Goal: Task Accomplishment & Management: Manage account settings

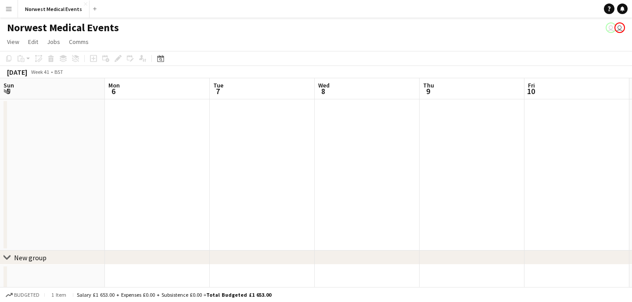
scroll to position [0, 367]
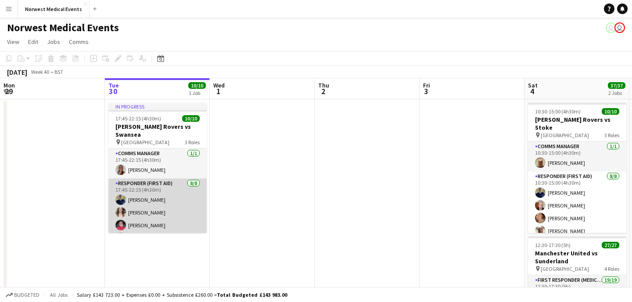
click at [153, 213] on app-card-role "Responder (First Aid) [DATE] 17:45-22:15 (4h30m) [PERSON_NAME] [PERSON_NAME] [P…" at bounding box center [157, 237] width 98 height 119
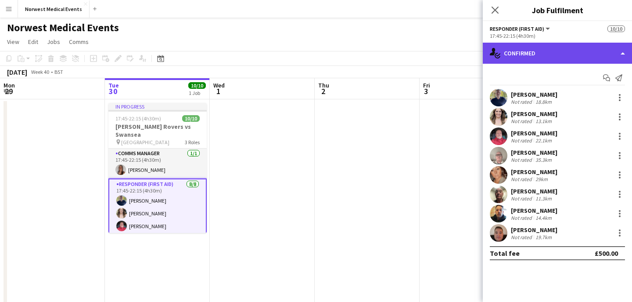
click at [531, 53] on div "single-neutral-actions-check-2 Confirmed" at bounding box center [557, 53] width 149 height 21
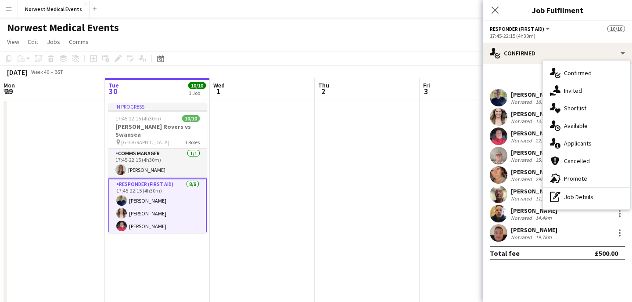
click at [570, 141] on span "Applicants" at bounding box center [578, 143] width 28 height 8
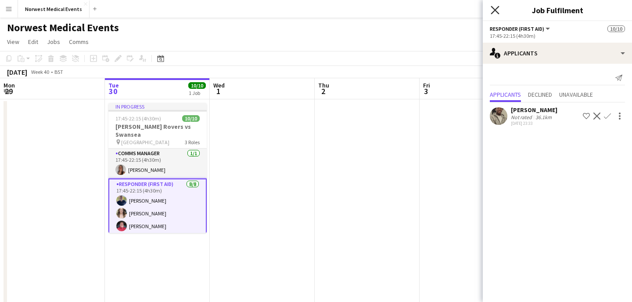
click at [497, 12] on icon at bounding box center [495, 10] width 8 height 8
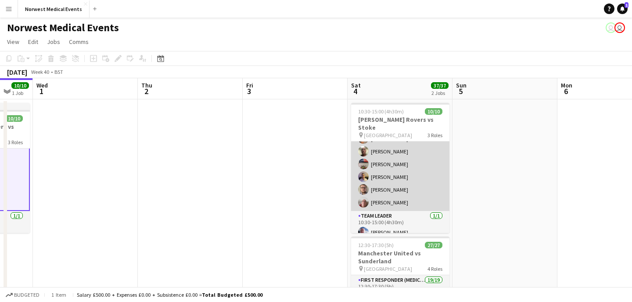
click at [421, 167] on app-card-role "Responder (First Aid) [DATE] 10:30-15:00 (4h30m) [PERSON_NAME] [PERSON_NAME] [P…" at bounding box center [400, 151] width 98 height 119
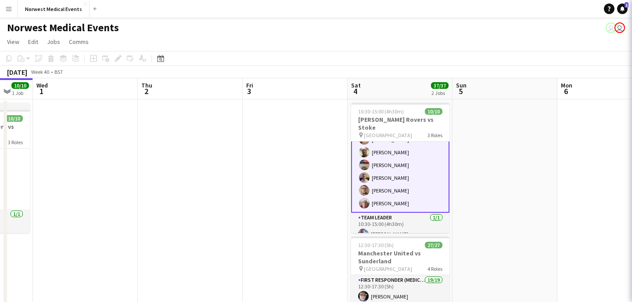
scroll to position [80, 0]
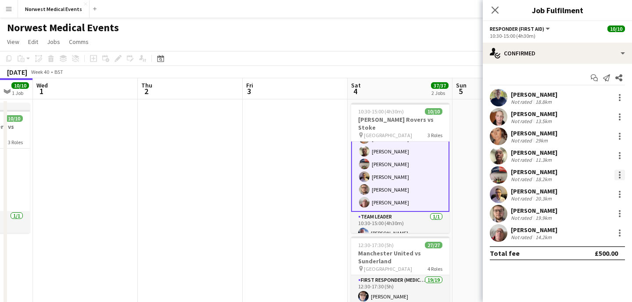
click at [618, 173] on div at bounding box center [620, 174] width 11 height 11
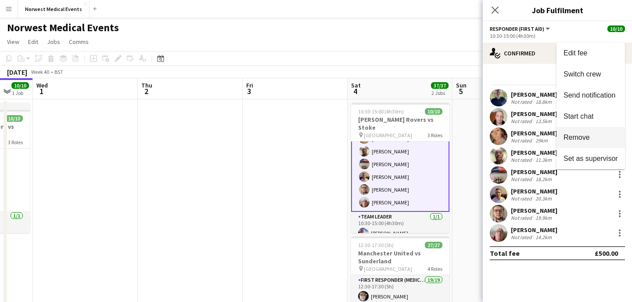
click at [600, 137] on span "Remove" at bounding box center [591, 137] width 54 height 8
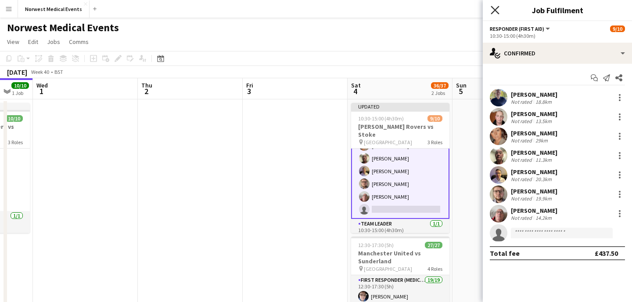
click at [497, 10] on icon "Close pop-in" at bounding box center [495, 10] width 8 height 8
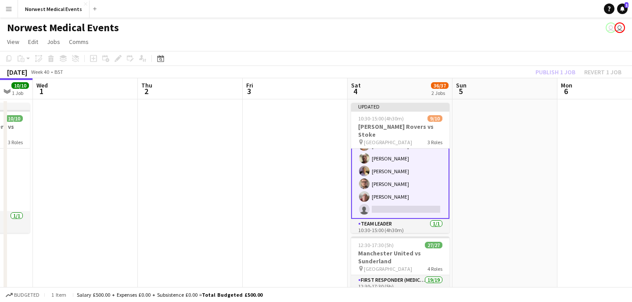
click at [557, 72] on div "Publish 1 job Revert 1 job" at bounding box center [578, 71] width 107 height 11
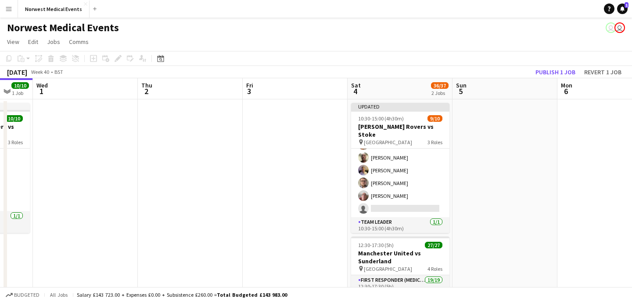
scroll to position [79, 0]
click at [557, 72] on button "Publish 1 job" at bounding box center [555, 71] width 47 height 11
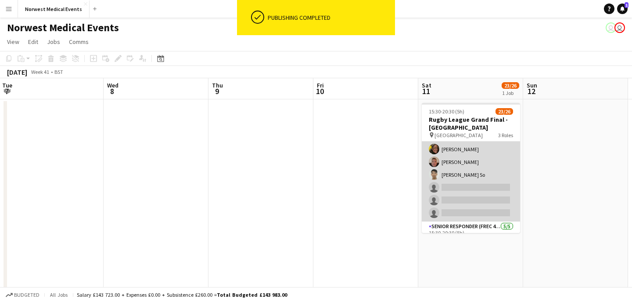
scroll to position [229, 0]
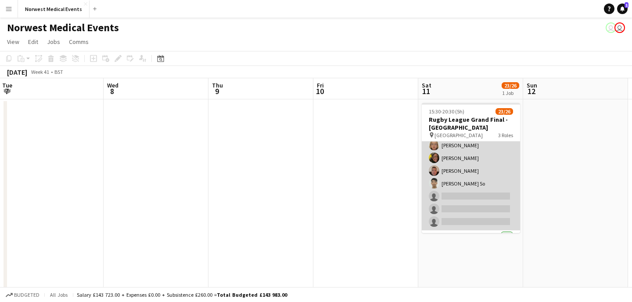
click at [486, 168] on app-card-role "First Responder (Medical) 16/19 15:30-20:30 (5h) [PERSON_NAME] [PERSON_NAME] [P…" at bounding box center [471, 100] width 98 height 259
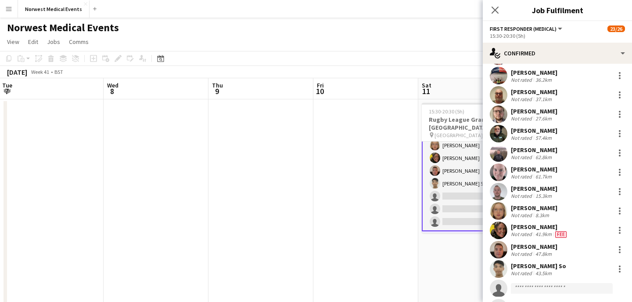
scroll to position [144, 0]
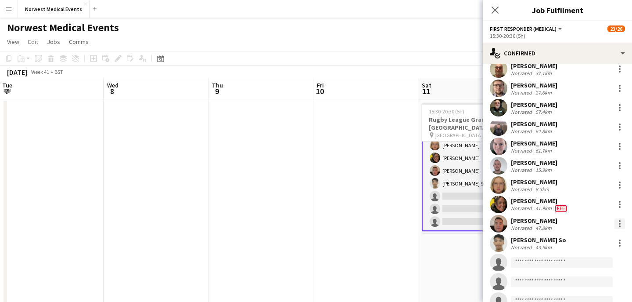
click at [618, 220] on div at bounding box center [620, 223] width 11 height 11
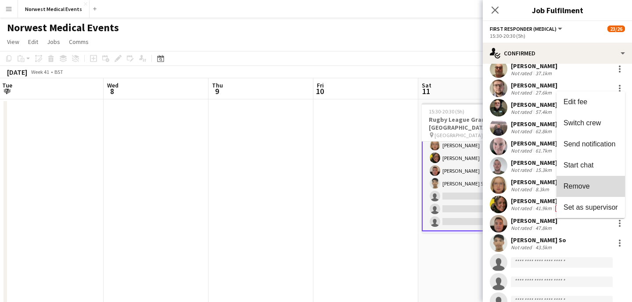
click at [598, 189] on span "Remove" at bounding box center [591, 186] width 54 height 8
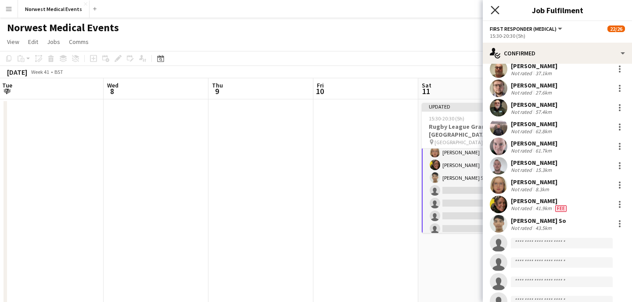
click at [494, 13] on icon "Close pop-in" at bounding box center [495, 10] width 8 height 8
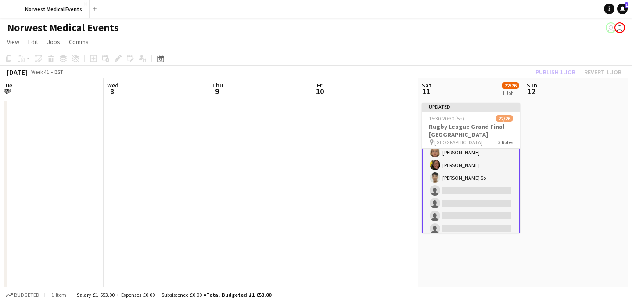
click at [558, 76] on div "Publish 1 job Revert 1 job" at bounding box center [578, 71] width 107 height 11
click at [558, 76] on button "Publish 1 job" at bounding box center [555, 71] width 47 height 11
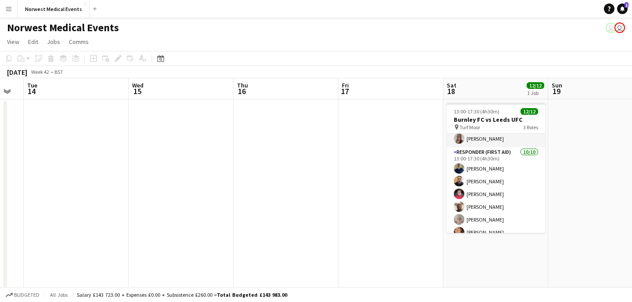
scroll to position [0, 277]
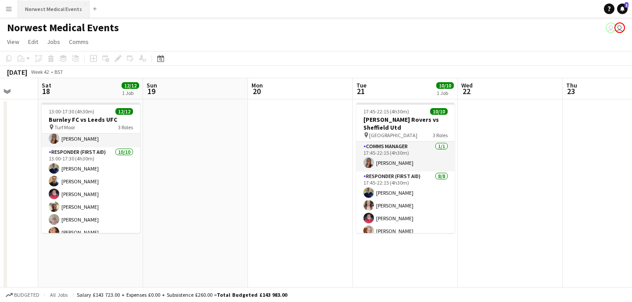
click at [61, 8] on button "Norwest Medical Events Close" at bounding box center [54, 8] width 72 height 17
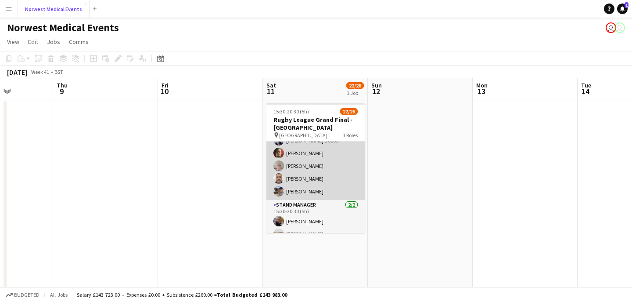
scroll to position [206, 0]
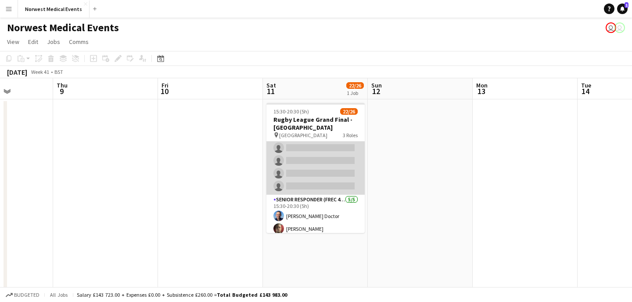
click at [322, 177] on app-card-role "First Responder (Medical) 15/19 15:30-20:30 (5h) [PERSON_NAME] [PERSON_NAME] [P…" at bounding box center [315, 64] width 98 height 259
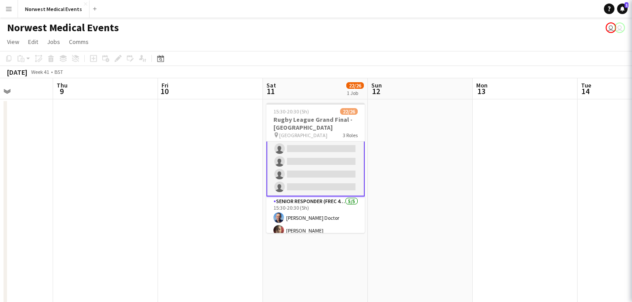
scroll to position [207, 0]
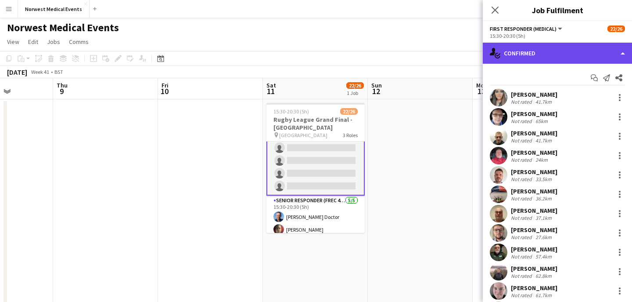
click at [561, 55] on div "single-neutral-actions-check-2 Confirmed" at bounding box center [557, 53] width 149 height 21
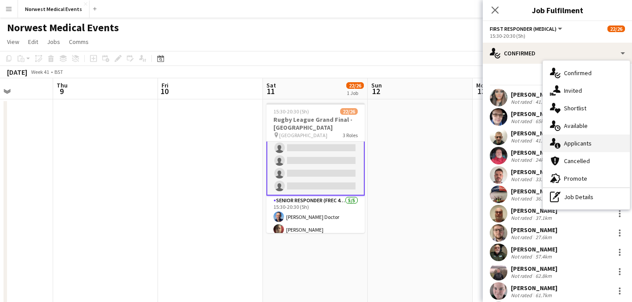
click at [588, 147] on div "single-neutral-actions-information Applicants" at bounding box center [586, 143] width 87 height 18
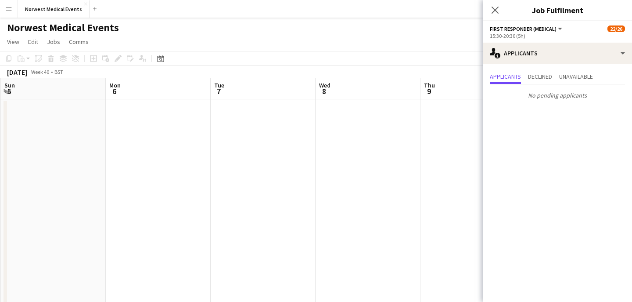
scroll to position [0, 204]
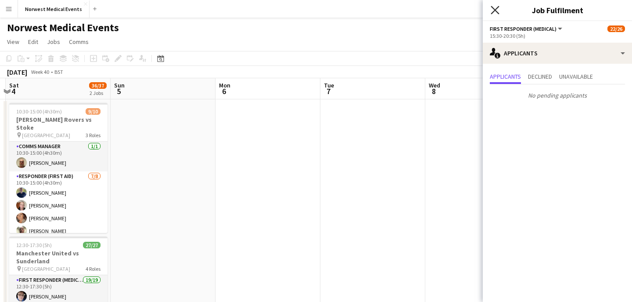
click at [497, 11] on icon "Close pop-in" at bounding box center [495, 10] width 8 height 8
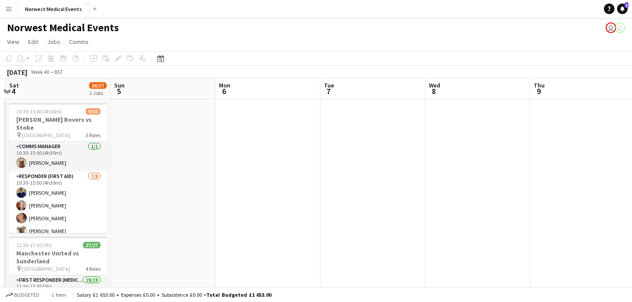
click at [467, 133] on app-date-cell at bounding box center [477, 241] width 105 height 284
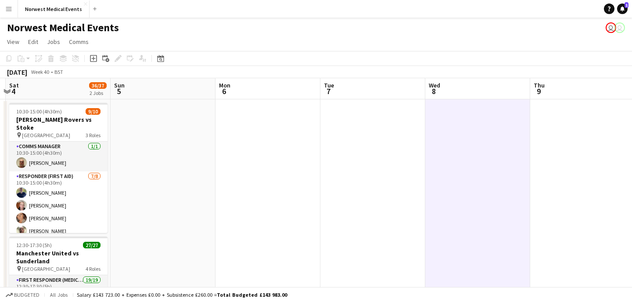
scroll to position [206, 0]
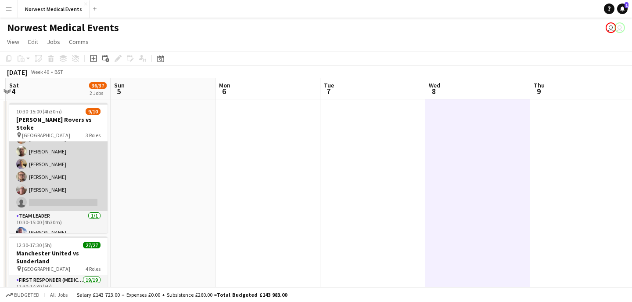
click at [73, 169] on app-card-role "Responder (First Aid) [DATE] 10:30-15:00 (4h30m) [PERSON_NAME] [PERSON_NAME] [P…" at bounding box center [58, 151] width 98 height 119
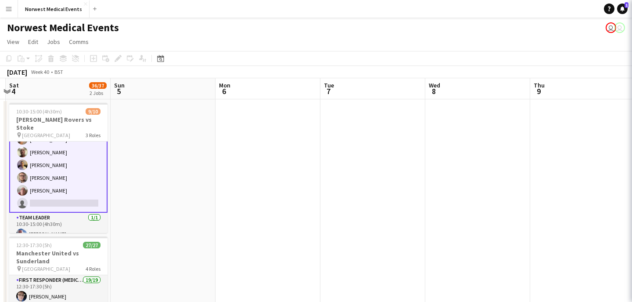
scroll to position [80, 0]
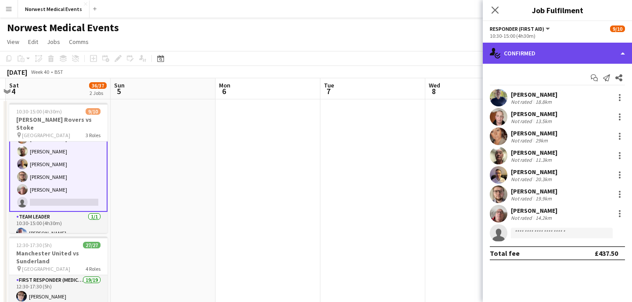
click at [524, 49] on div "single-neutral-actions-check-2 Confirmed" at bounding box center [557, 53] width 149 height 21
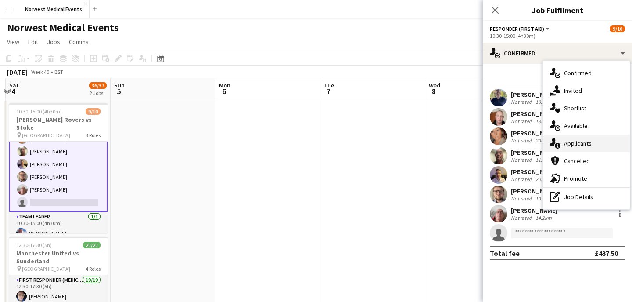
click at [588, 139] on span "Applicants" at bounding box center [578, 143] width 28 height 8
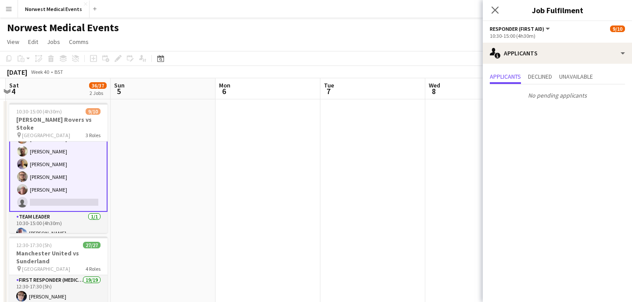
click at [493, 8] on icon "Close pop-in" at bounding box center [495, 10] width 7 height 7
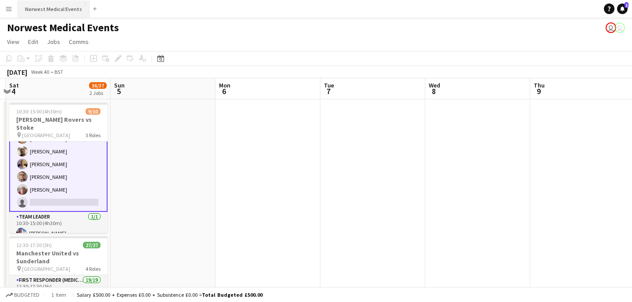
click at [65, 13] on button "Norwest Medical Events Close" at bounding box center [54, 8] width 72 height 17
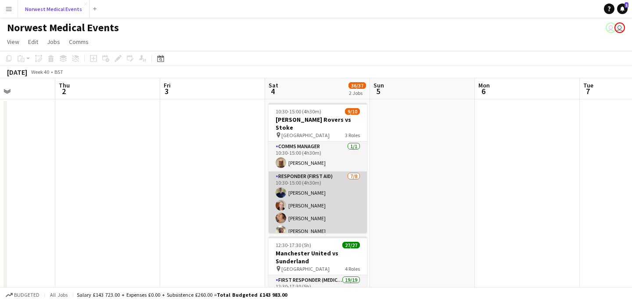
scroll to position [0, 266]
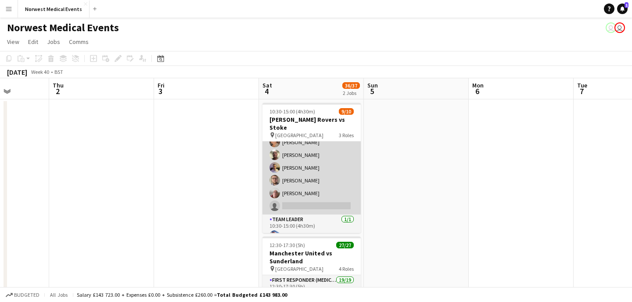
click at [328, 180] on app-card-role "Responder (First Aid) [DATE] 10:30-15:00 (4h30m) [PERSON_NAME] [PERSON_NAME] [P…" at bounding box center [312, 154] width 98 height 119
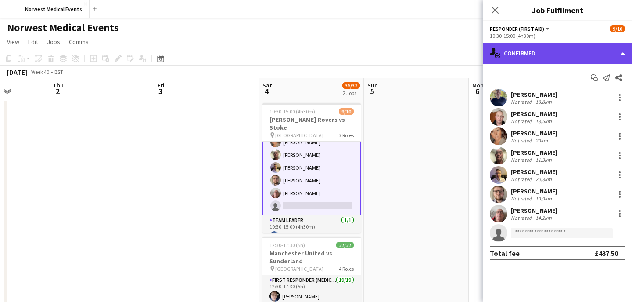
click at [530, 51] on div "single-neutral-actions-check-2 Confirmed" at bounding box center [557, 53] width 149 height 21
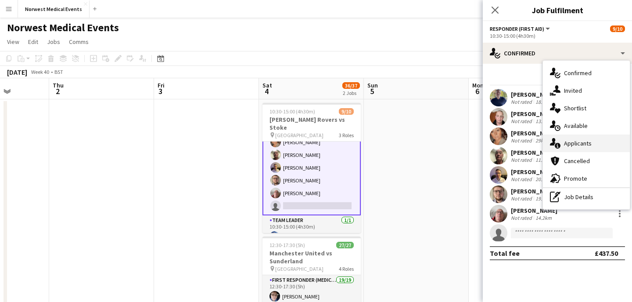
click at [579, 139] on div "single-neutral-actions-information Applicants" at bounding box center [586, 143] width 87 height 18
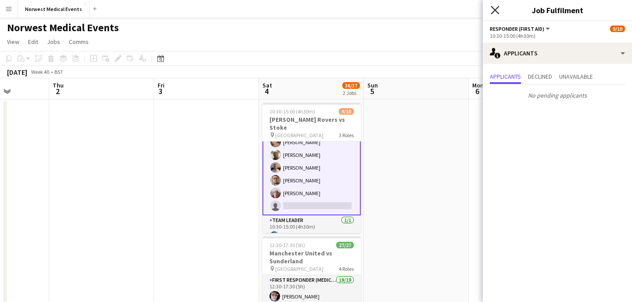
click at [496, 9] on icon at bounding box center [495, 10] width 8 height 8
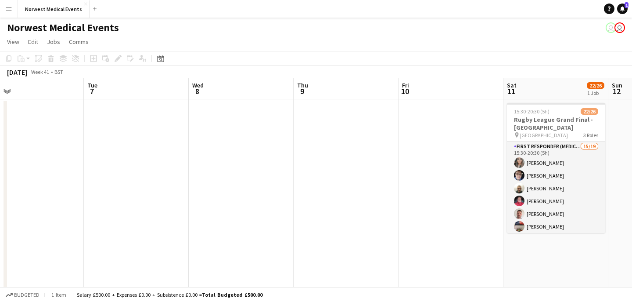
scroll to position [0, 361]
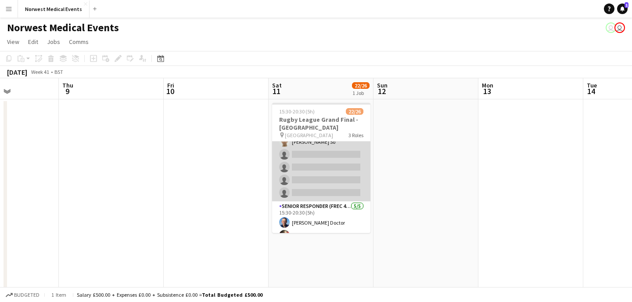
click at [343, 183] on app-card-role "First Responder (Medical) 15/19 15:30-20:30 (5h) [PERSON_NAME] [PERSON_NAME] [P…" at bounding box center [321, 71] width 98 height 259
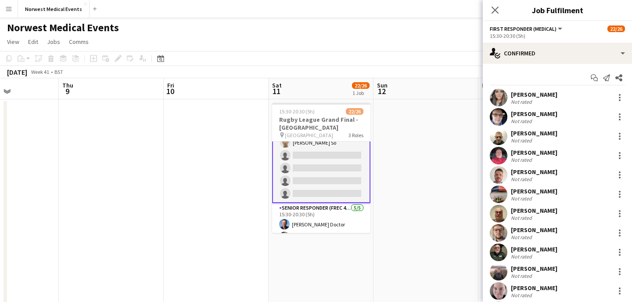
scroll to position [200, 0]
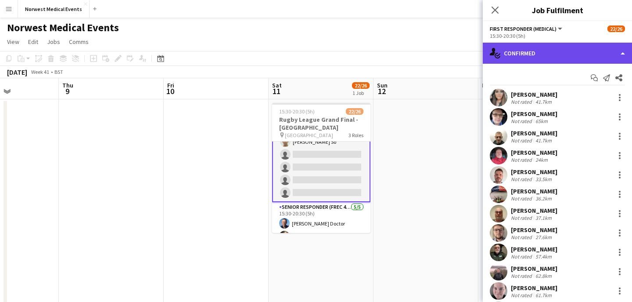
click at [561, 50] on div "single-neutral-actions-check-2 Confirmed" at bounding box center [557, 53] width 149 height 21
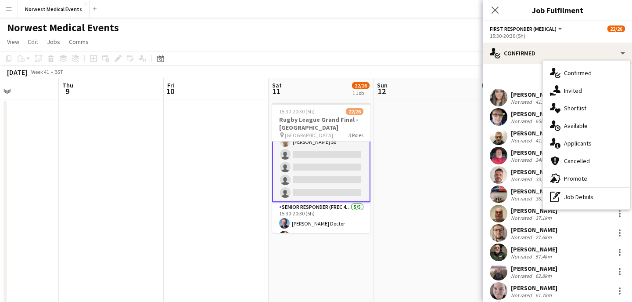
click at [581, 142] on span "Applicants" at bounding box center [578, 143] width 28 height 8
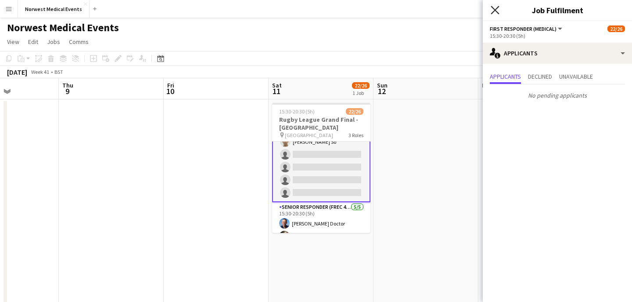
click at [497, 8] on icon at bounding box center [495, 10] width 8 height 8
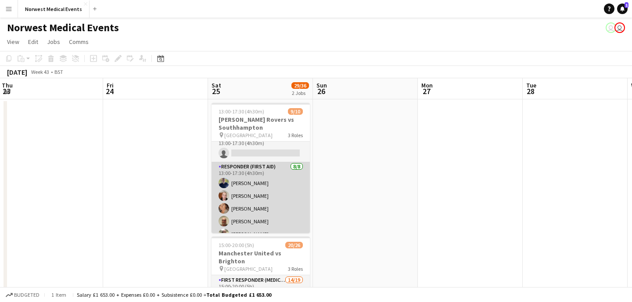
scroll to position [0, 0]
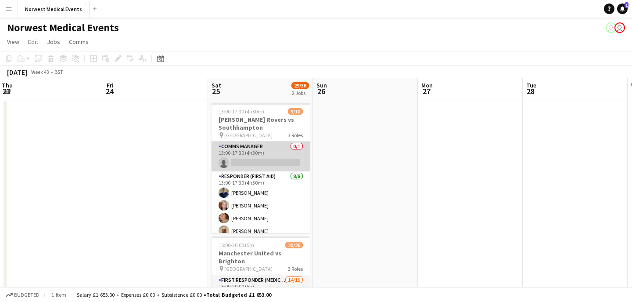
click at [279, 160] on app-card-role "Comms Manager 0/1 13:00-17:30 (4h30m) single-neutral-actions" at bounding box center [261, 156] width 98 height 30
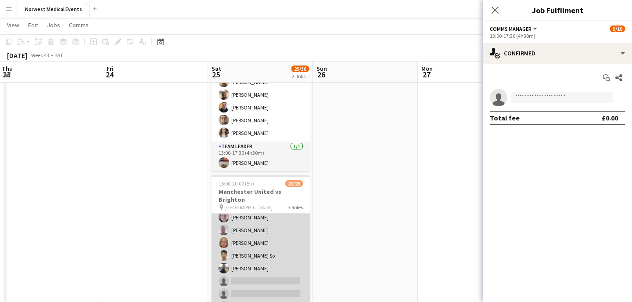
scroll to position [154, 0]
click at [272, 232] on app-card-role "First Responder (Medical) 14/19 15:00-20:00 (5h) [PERSON_NAME] [PERSON_NAME] [P…" at bounding box center [261, 189] width 98 height 259
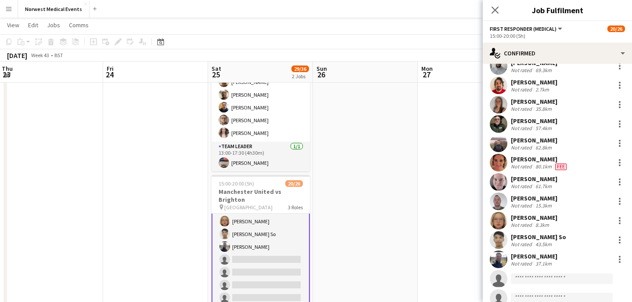
scroll to position [178, 0]
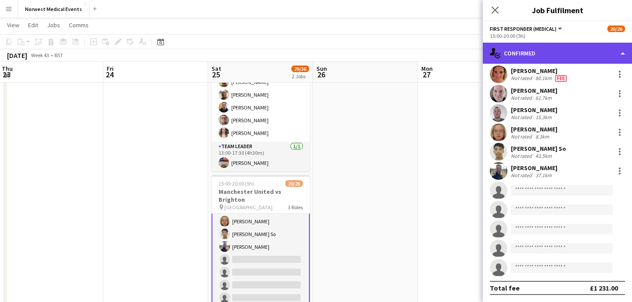
click at [564, 53] on div "single-neutral-actions-check-2 Confirmed" at bounding box center [557, 53] width 149 height 21
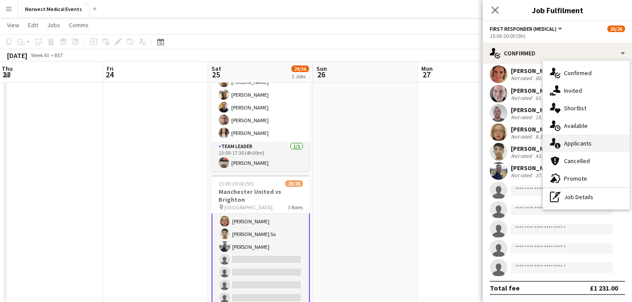
click at [592, 139] on div "single-neutral-actions-information Applicants" at bounding box center [586, 143] width 87 height 18
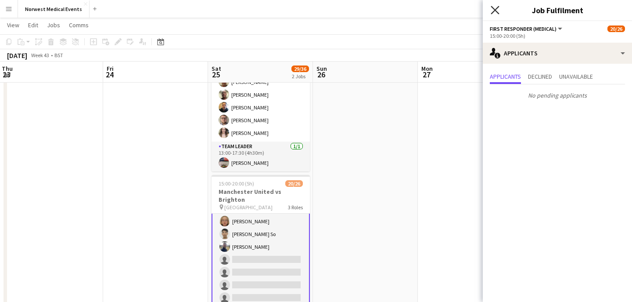
click at [497, 12] on icon at bounding box center [495, 10] width 8 height 8
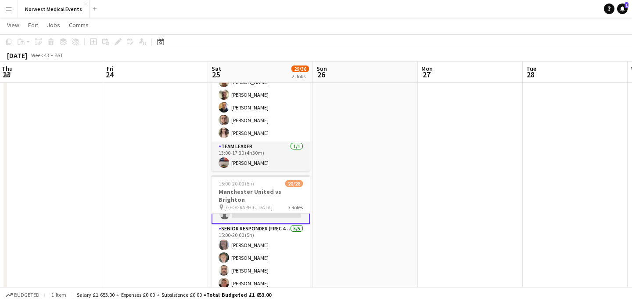
scroll to position [252, 0]
click at [346, 298] on div "Budgeted 1 item Salary £1 653.00 + Expenses £0.00 + Subsistence £0.00 = Total B…" at bounding box center [316, 294] width 632 height 15
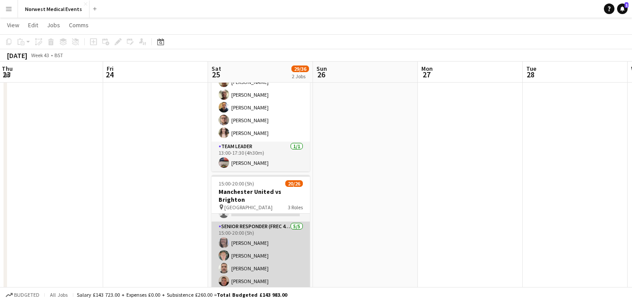
click at [271, 250] on app-card-role "Senior Responder (FREC 4 or Above) [DATE] 15:00-20:00 (5h) [PERSON_NAME] [PERSO…" at bounding box center [261, 261] width 98 height 81
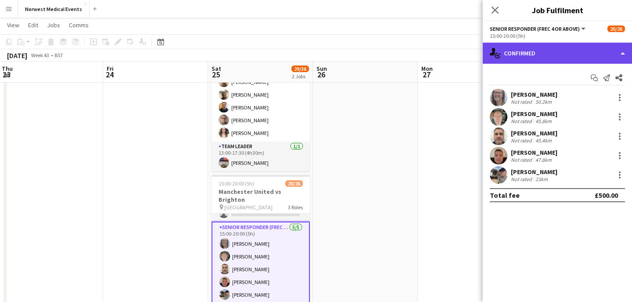
click at [546, 48] on div "single-neutral-actions-check-2 Confirmed" at bounding box center [557, 53] width 149 height 21
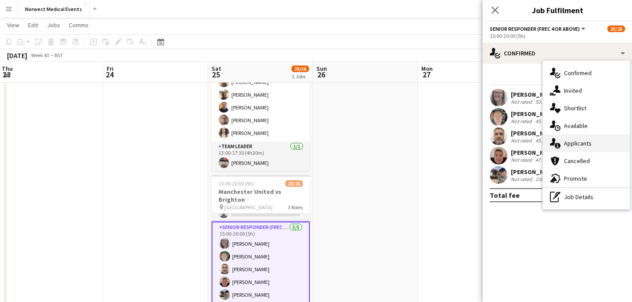
click at [575, 141] on span "Applicants" at bounding box center [578, 143] width 28 height 8
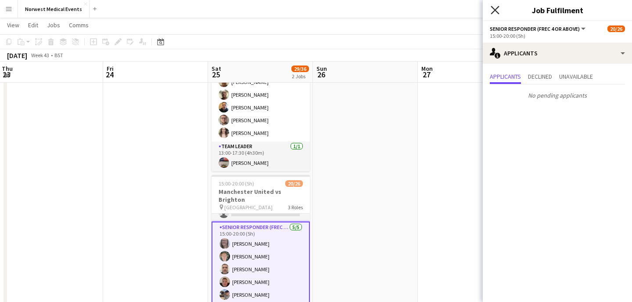
click at [497, 13] on icon at bounding box center [495, 10] width 8 height 8
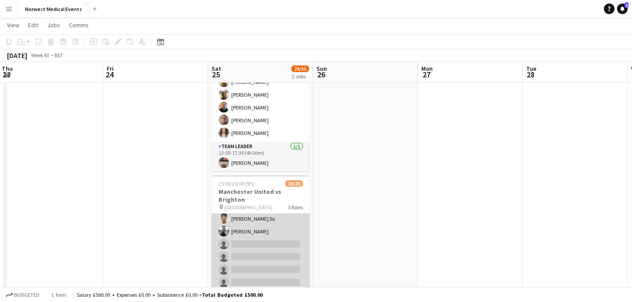
click at [275, 241] on app-card-role "First Responder (Medical) 14/19 15:00-20:00 (5h) [PERSON_NAME] [PERSON_NAME] [P…" at bounding box center [261, 173] width 98 height 259
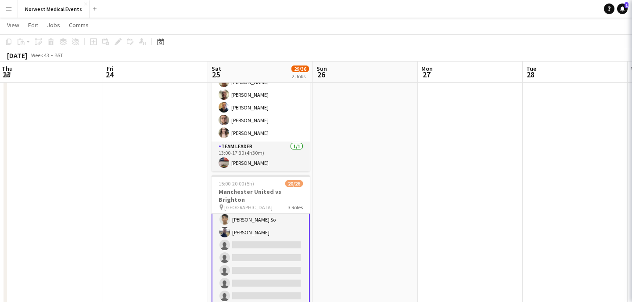
scroll to position [170, 0]
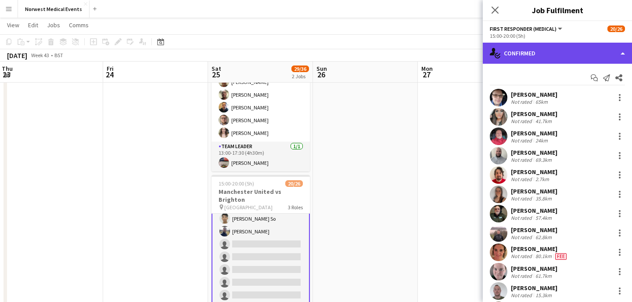
click at [542, 52] on div "single-neutral-actions-check-2 Confirmed" at bounding box center [557, 53] width 149 height 21
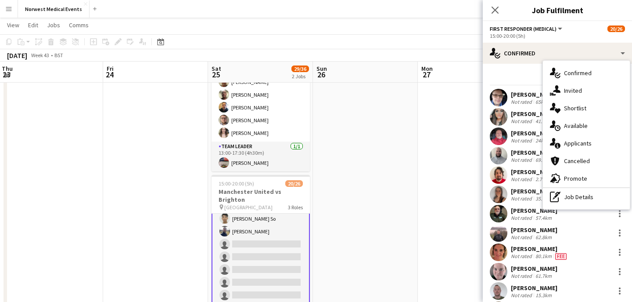
click at [583, 143] on span "Applicants" at bounding box center [578, 143] width 28 height 8
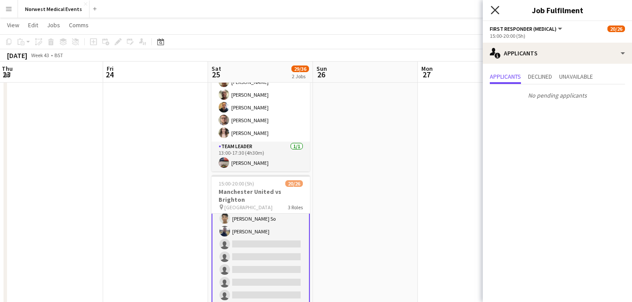
click at [497, 11] on icon "Close pop-in" at bounding box center [495, 10] width 8 height 8
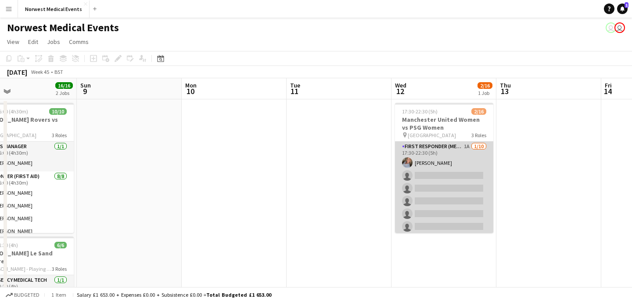
scroll to position [0, 318]
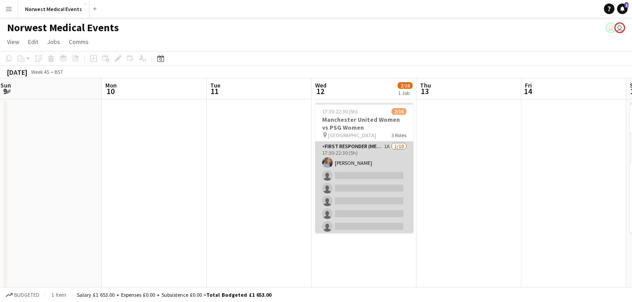
click at [379, 208] on app-card-role "First Responder (Medical) 1A [DATE] 17:30-22:30 (5h) [PERSON_NAME] single-neutr…" at bounding box center [364, 213] width 98 height 144
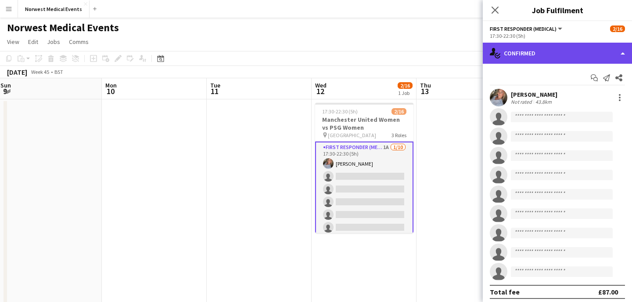
click at [531, 47] on div "single-neutral-actions-check-2 Confirmed" at bounding box center [557, 53] width 149 height 21
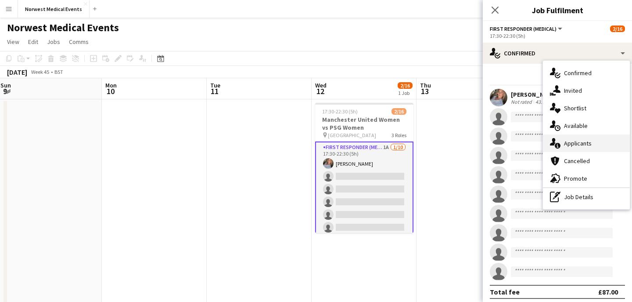
click at [609, 139] on div "single-neutral-actions-information Applicants" at bounding box center [586, 143] width 87 height 18
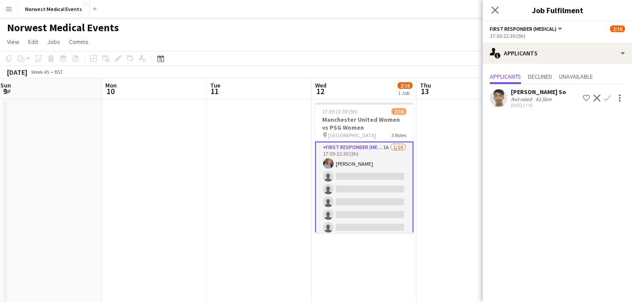
click at [607, 97] on app-icon "Confirm" at bounding box center [607, 97] width 7 height 7
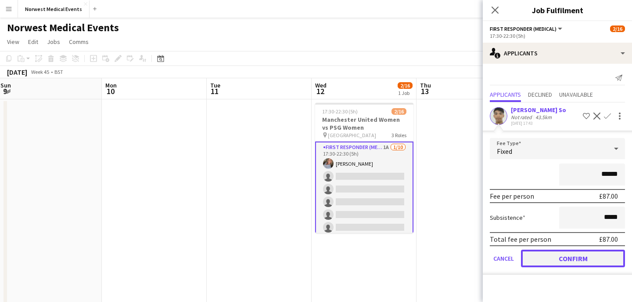
click at [579, 257] on button "Confirm" at bounding box center [573, 258] width 104 height 18
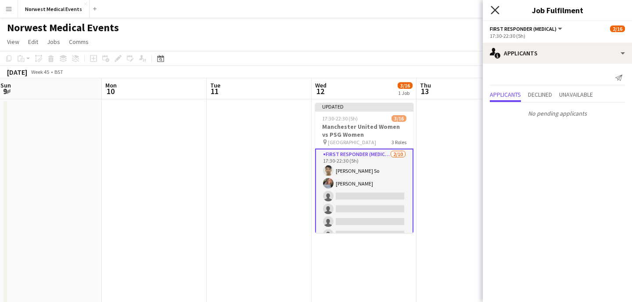
click at [496, 13] on icon "Close pop-in" at bounding box center [495, 10] width 8 height 8
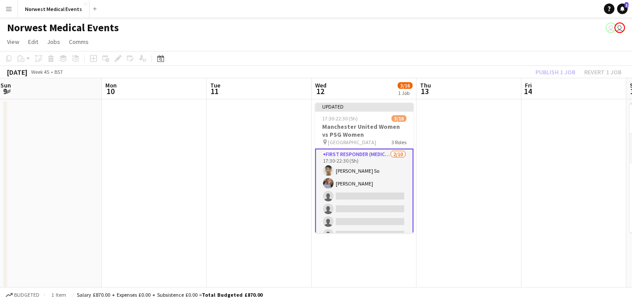
click at [550, 70] on div "Publish 1 job Revert 1 job" at bounding box center [578, 71] width 107 height 11
click at [550, 70] on button "Publish 1 job" at bounding box center [555, 71] width 47 height 11
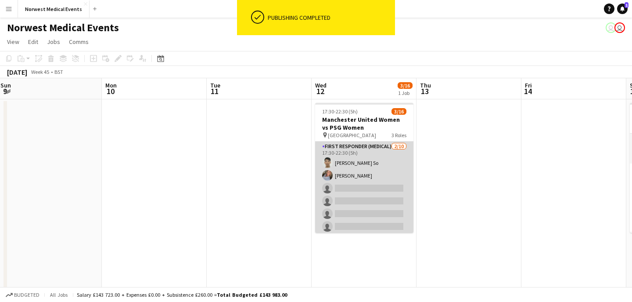
scroll to position [125, 0]
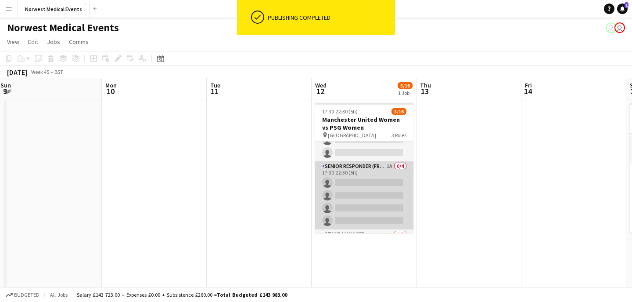
click at [373, 195] on app-card-role "Senior Responder (FREC 4 or Above) 1A 0/4 17:30-22:30 (5h) single-neutral-actio…" at bounding box center [364, 195] width 98 height 68
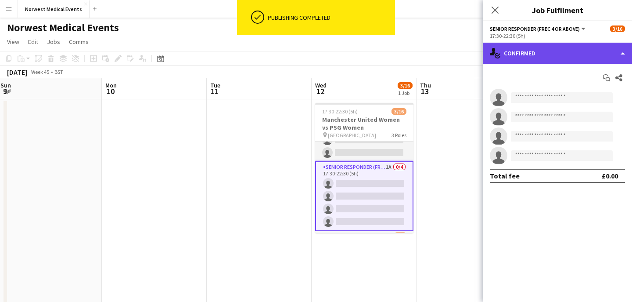
click at [540, 55] on div "single-neutral-actions-check-2 Confirmed" at bounding box center [557, 53] width 149 height 21
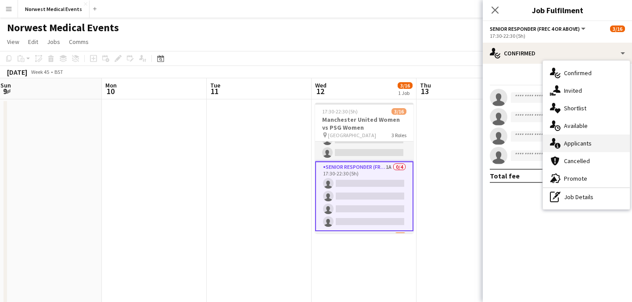
click at [579, 142] on span "Applicants" at bounding box center [578, 143] width 28 height 8
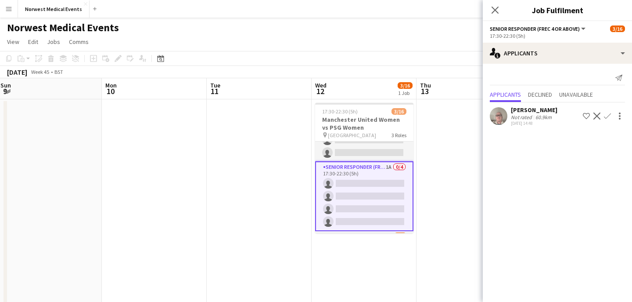
click at [608, 118] on app-icon "Confirm" at bounding box center [607, 115] width 7 height 7
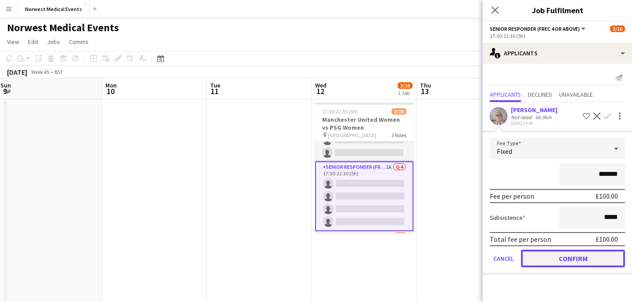
click at [590, 261] on button "Confirm" at bounding box center [573, 258] width 104 height 18
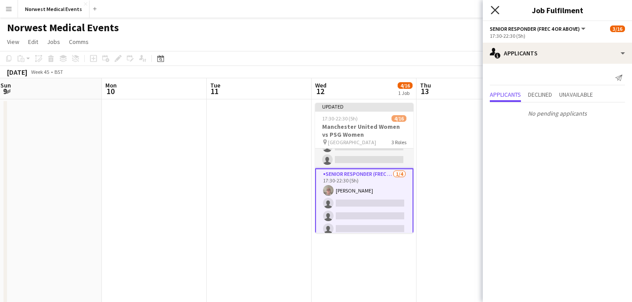
click at [496, 7] on icon "Close pop-in" at bounding box center [495, 10] width 8 height 8
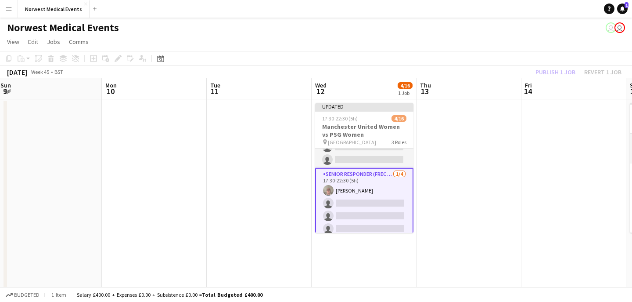
click at [557, 73] on div "Publish 1 job Revert 1 job" at bounding box center [578, 71] width 107 height 11
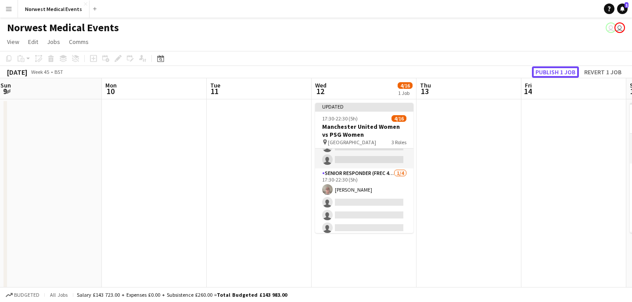
click at [557, 73] on button "Publish 1 job" at bounding box center [555, 71] width 47 height 11
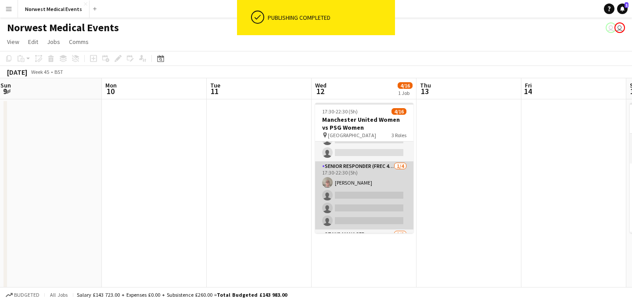
scroll to position [164, 0]
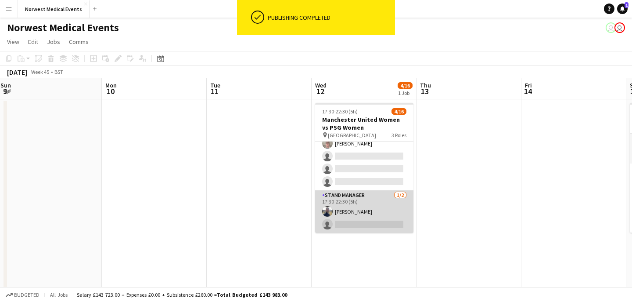
click at [385, 202] on app-card-role "Stand Manager [DATE] 17:30-22:30 (5h) [PERSON_NAME] single-neutral-actions" at bounding box center [364, 211] width 98 height 43
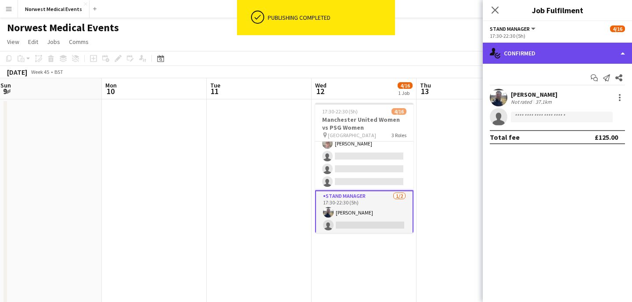
click at [527, 58] on div "single-neutral-actions-check-2 Confirmed" at bounding box center [557, 53] width 149 height 21
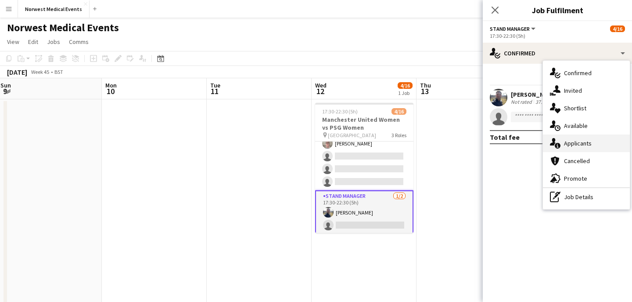
click at [585, 148] on div "single-neutral-actions-information Applicants" at bounding box center [586, 143] width 87 height 18
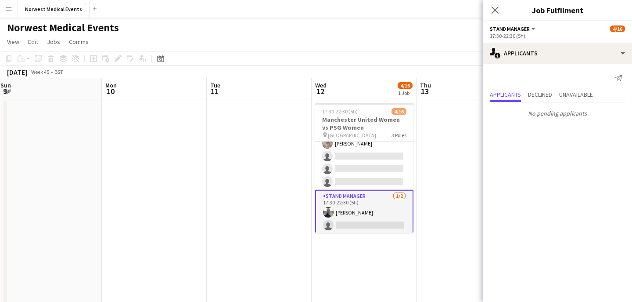
click at [498, 11] on icon "Close pop-in" at bounding box center [495, 10] width 7 height 7
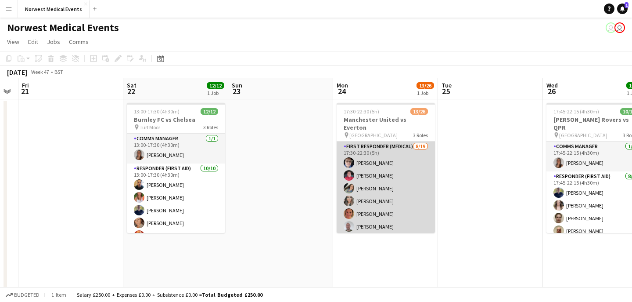
scroll to position [0, 311]
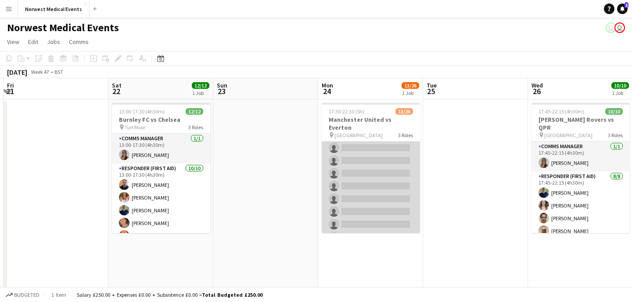
click at [385, 173] on app-card-role "First Responder (Medical) [DATE] 17:30-22:30 (5h) [PERSON_NAME] [PERSON_NAME] […" at bounding box center [371, 115] width 98 height 259
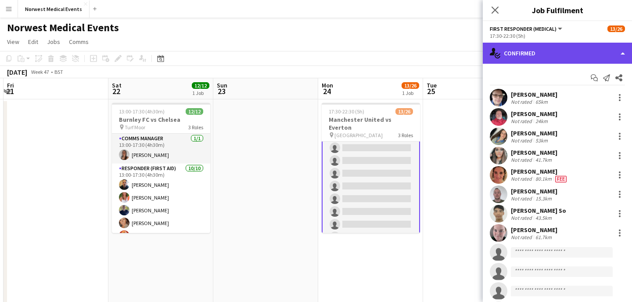
click at [545, 52] on div "single-neutral-actions-check-2 Confirmed" at bounding box center [557, 53] width 149 height 21
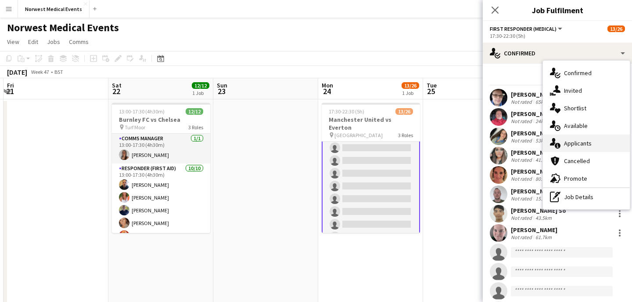
click at [592, 143] on div "single-neutral-actions-information Applicants" at bounding box center [586, 143] width 87 height 18
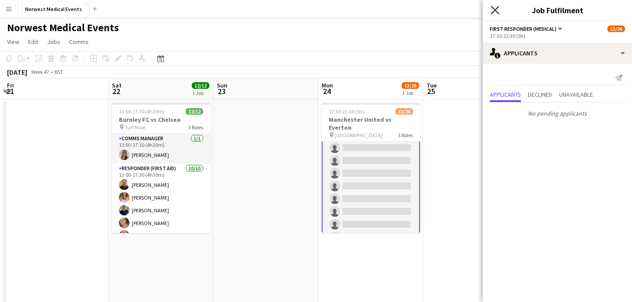
click at [495, 11] on icon "Close pop-in" at bounding box center [495, 10] width 8 height 8
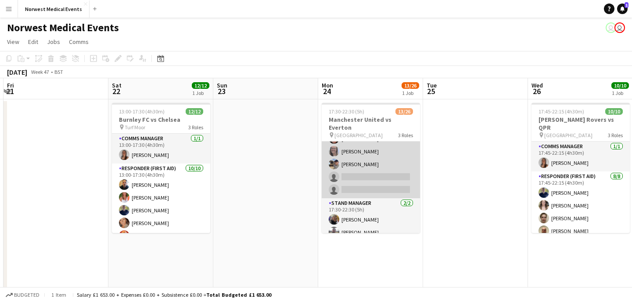
click at [399, 174] on app-card-role "Senior Responder (FREC 4 or Above) 1A [DATE] 17:30-22:30 (5h) [PERSON_NAME] [PE…" at bounding box center [371, 157] width 98 height 81
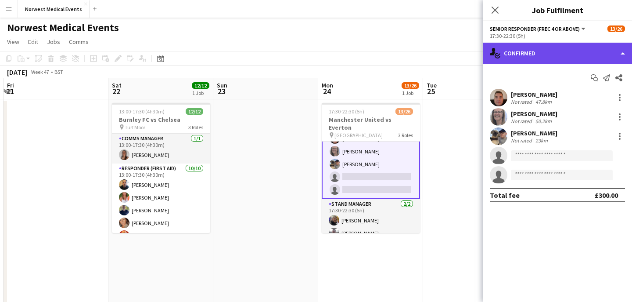
click at [558, 57] on div "single-neutral-actions-check-2 Confirmed" at bounding box center [557, 53] width 149 height 21
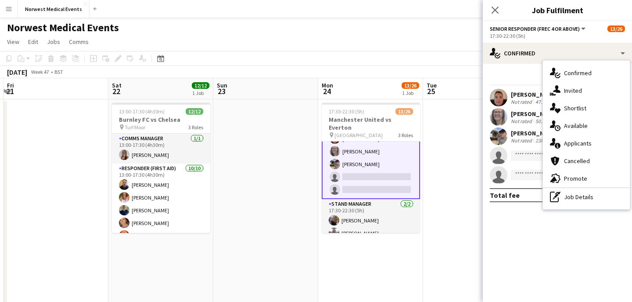
click at [583, 141] on span "Applicants" at bounding box center [578, 143] width 28 height 8
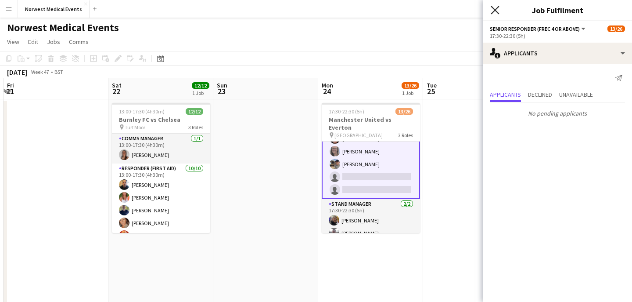
click at [492, 11] on icon "Close pop-in" at bounding box center [495, 10] width 8 height 8
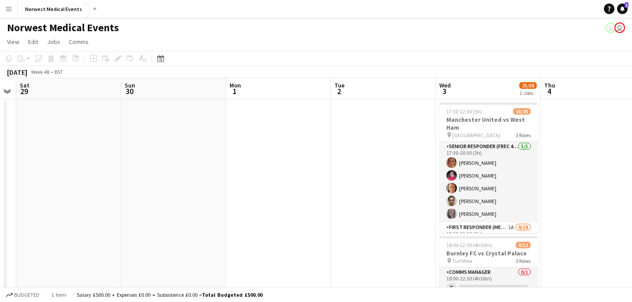
scroll to position [0, 327]
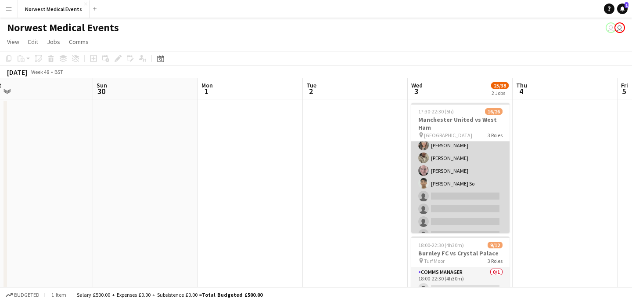
click at [476, 173] on app-card-role "First Responder (Medical) 1A [DATE] 17:30-22:30 (5h) [PERSON_NAME] [PERSON_NAME…" at bounding box center [460, 189] width 98 height 259
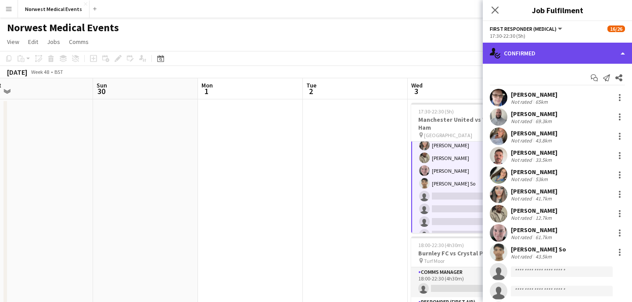
click at [554, 56] on div "single-neutral-actions-check-2 Confirmed" at bounding box center [557, 53] width 149 height 21
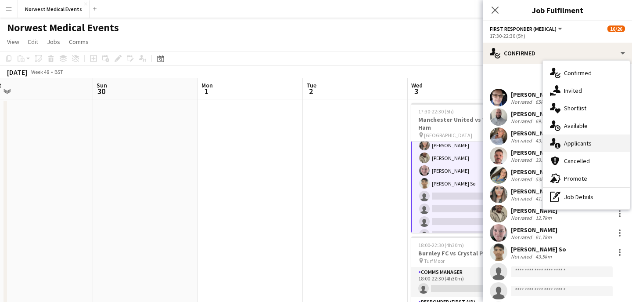
click at [575, 137] on div "single-neutral-actions-information Applicants" at bounding box center [586, 143] width 87 height 18
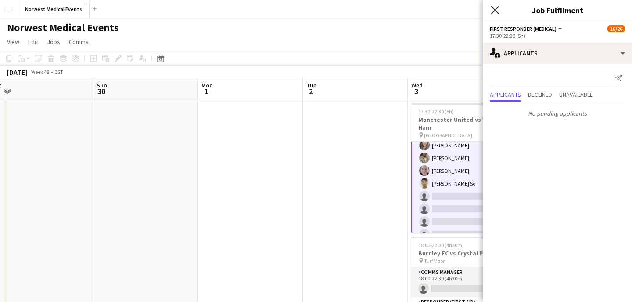
click at [497, 9] on icon "Close pop-in" at bounding box center [495, 10] width 8 height 8
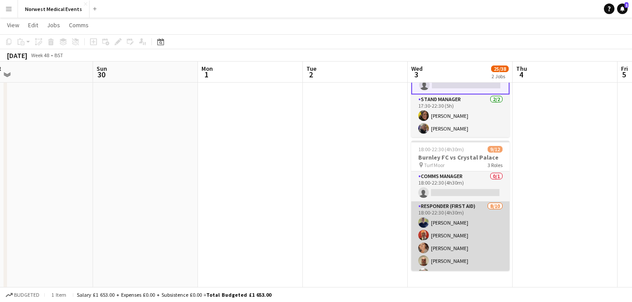
scroll to position [105, 0]
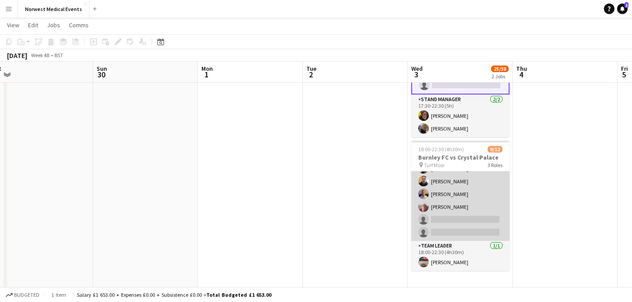
click at [475, 213] on app-card-role "Responder (First Aid) [DATE] 18:00-22:30 (4h30m) [PERSON_NAME] [PERSON_NAME] [P…" at bounding box center [460, 168] width 98 height 144
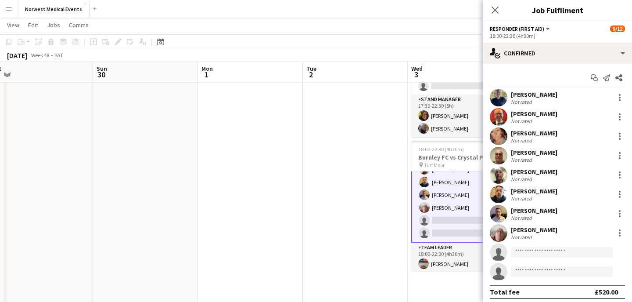
scroll to position [106, 0]
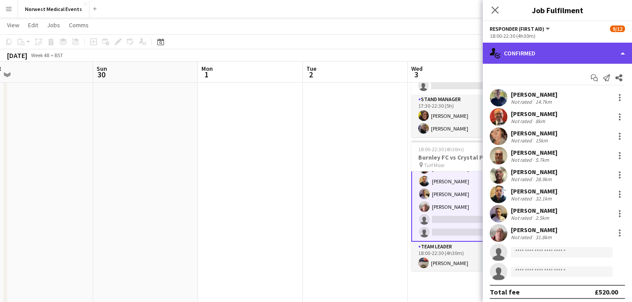
click at [552, 49] on div "single-neutral-actions-check-2 Confirmed" at bounding box center [557, 53] width 149 height 21
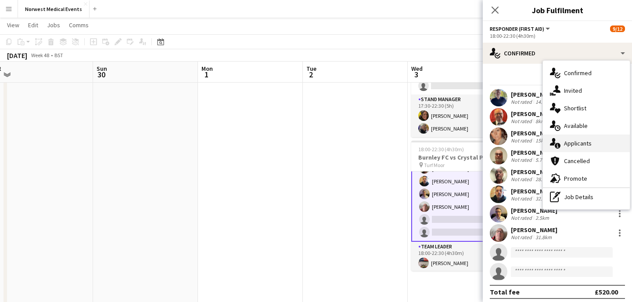
click at [579, 140] on span "Applicants" at bounding box center [578, 143] width 28 height 8
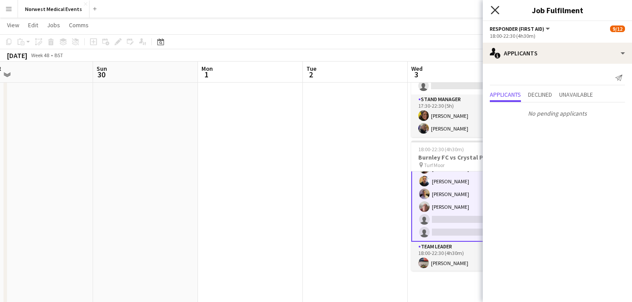
click at [497, 10] on icon "Close pop-in" at bounding box center [495, 10] width 8 height 8
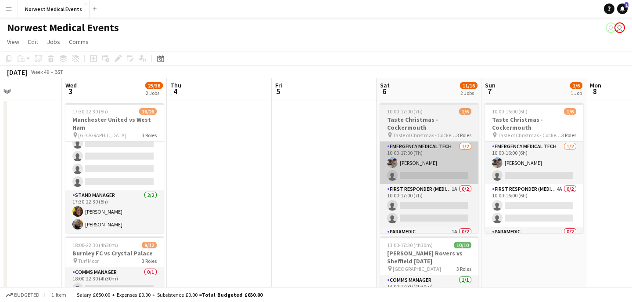
scroll to position [0, 382]
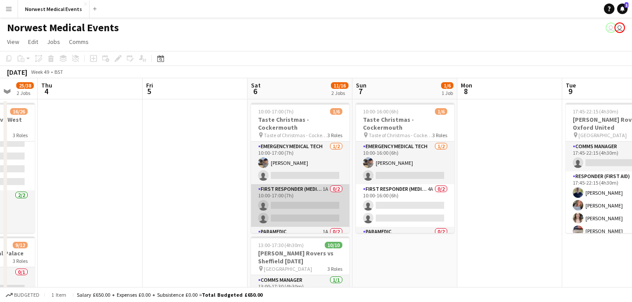
click at [317, 204] on app-card-role "First Responder (Medical) 1A 0/2 10:00-17:00 (7h) single-neutral-actions single…" at bounding box center [300, 205] width 98 height 43
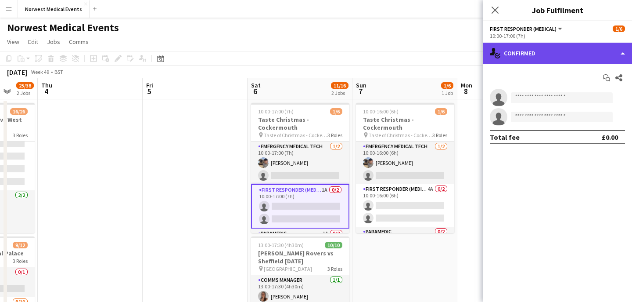
click at [549, 51] on div "single-neutral-actions-check-2 Confirmed" at bounding box center [557, 53] width 149 height 21
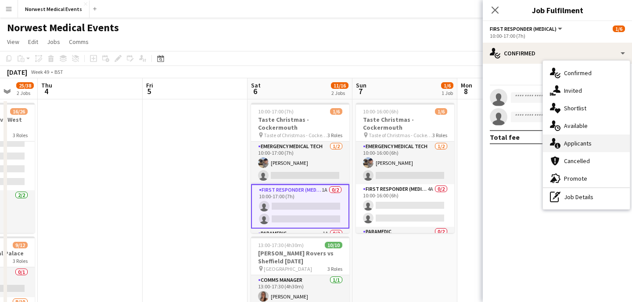
click at [580, 142] on span "Applicants" at bounding box center [578, 143] width 28 height 8
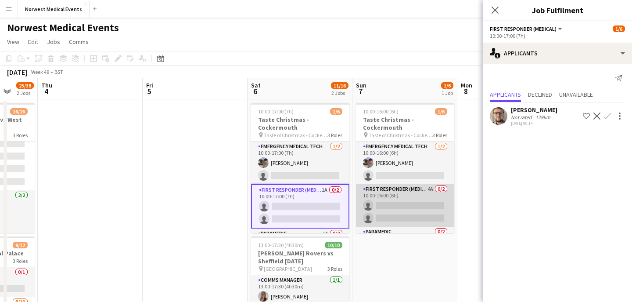
click at [385, 195] on app-card-role "First Responder (Medical) 4A 0/2 10:00-16:00 (6h) single-neutral-actions single…" at bounding box center [405, 205] width 98 height 43
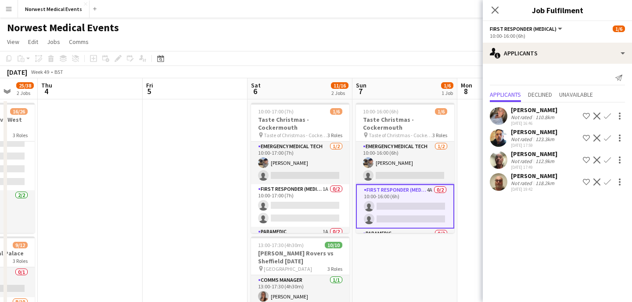
click at [608, 116] on app-icon "Confirm" at bounding box center [607, 115] width 7 height 7
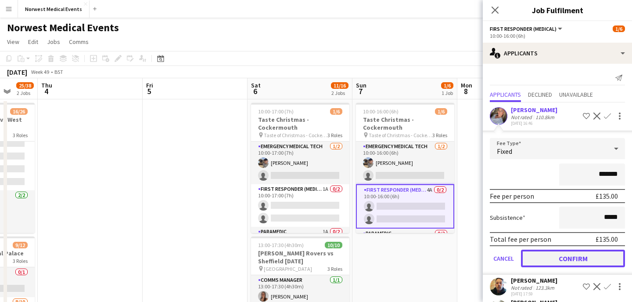
click at [580, 256] on button "Confirm" at bounding box center [573, 258] width 104 height 18
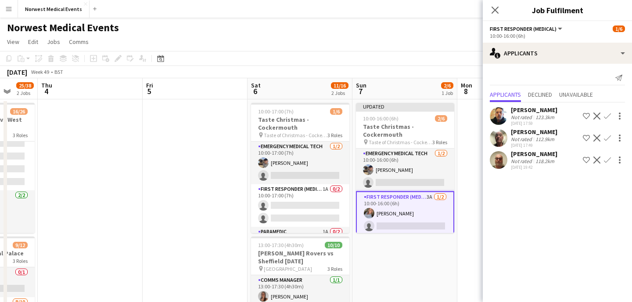
click at [606, 161] on app-icon "Confirm" at bounding box center [607, 159] width 7 height 7
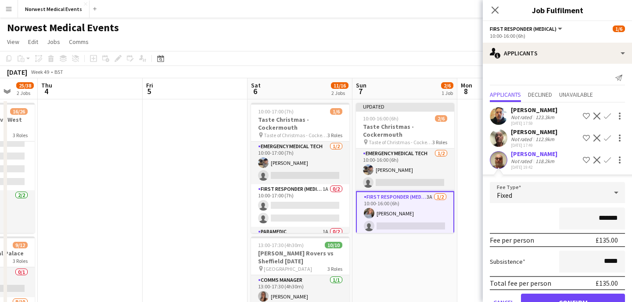
scroll to position [25, 0]
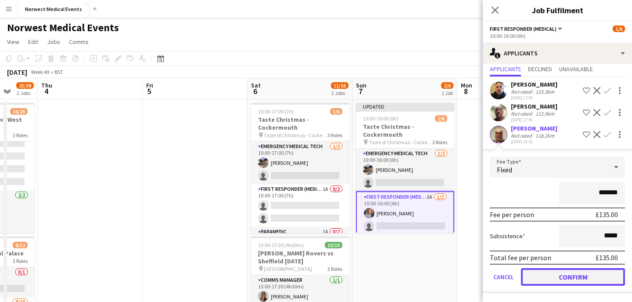
click at [576, 272] on button "Confirm" at bounding box center [573, 277] width 104 height 18
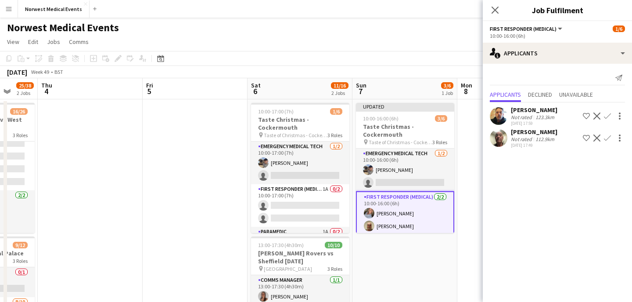
scroll to position [37, 0]
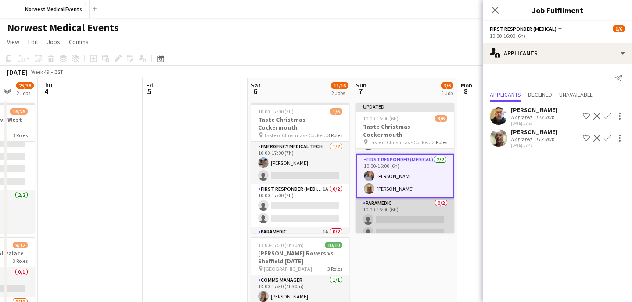
click at [417, 209] on app-card-role "Paramedic 0/2 10:00-16:00 (6h) single-neutral-actions single-neutral-actions" at bounding box center [405, 219] width 98 height 43
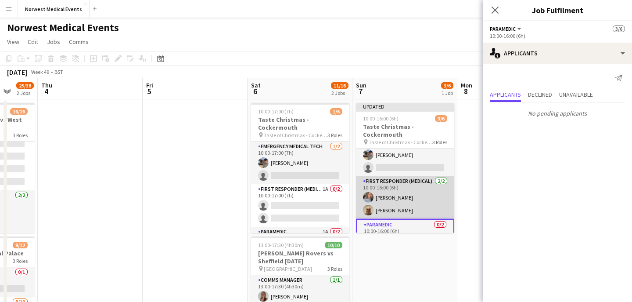
scroll to position [0, 0]
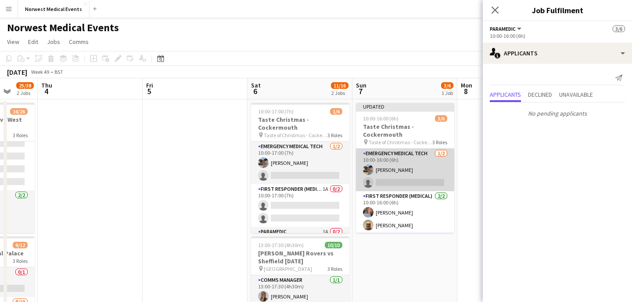
click at [418, 165] on app-card-role "Emergency Medical Tech [DATE] 10:00-16:00 (6h) [PERSON_NAME] single-neutral-act…" at bounding box center [405, 169] width 98 height 43
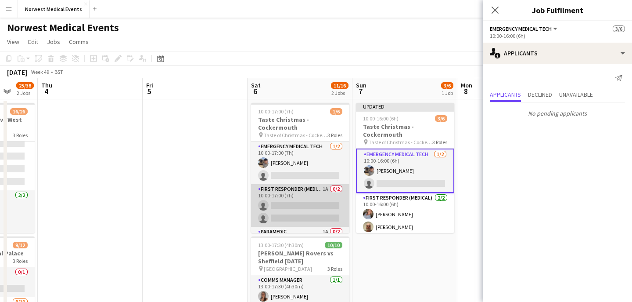
click at [322, 194] on app-card-role "First Responder (Medical) 1A 0/2 10:00-17:00 (7h) single-neutral-actions single…" at bounding box center [300, 205] width 98 height 43
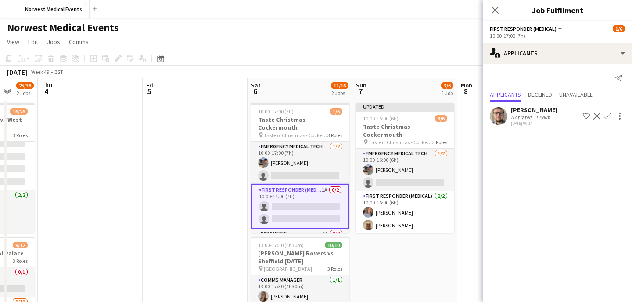
scroll to position [30, 0]
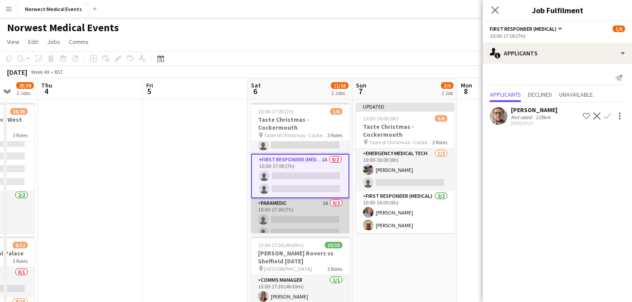
click at [314, 207] on app-card-role "Paramedic 1A 0/2 10:00-17:00 (7h) single-neutral-actions single-neutral-actions" at bounding box center [300, 219] width 98 height 43
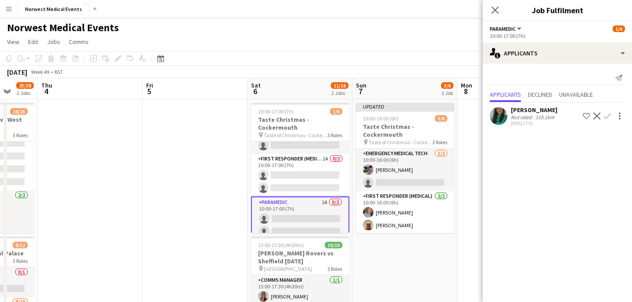
click at [608, 115] on app-icon "Confirm" at bounding box center [607, 115] width 7 height 7
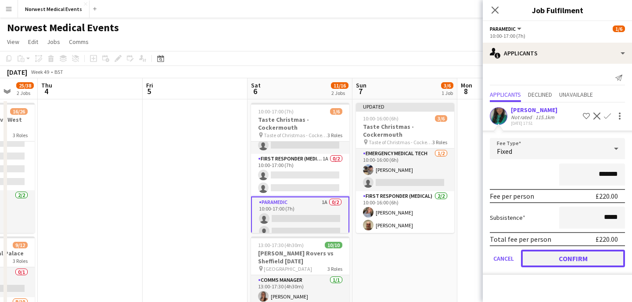
click at [570, 255] on button "Confirm" at bounding box center [573, 258] width 104 height 18
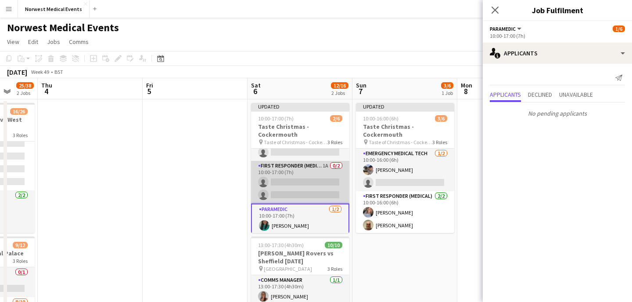
click at [287, 177] on app-card-role "First Responder (Medical) 1A 0/2 10:00-17:00 (7h) single-neutral-actions single…" at bounding box center [300, 182] width 98 height 43
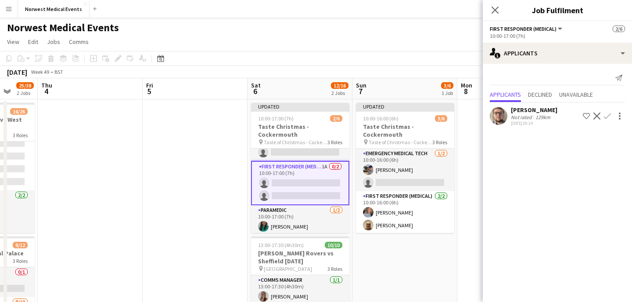
click at [608, 115] on app-icon "Confirm" at bounding box center [607, 115] width 7 height 7
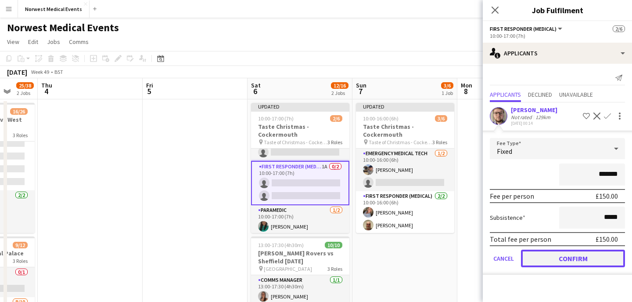
click at [574, 262] on button "Confirm" at bounding box center [573, 258] width 104 height 18
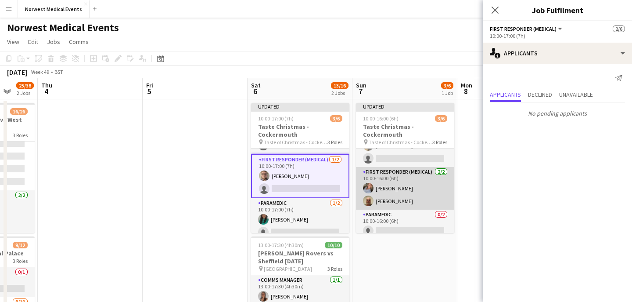
scroll to position [32, 0]
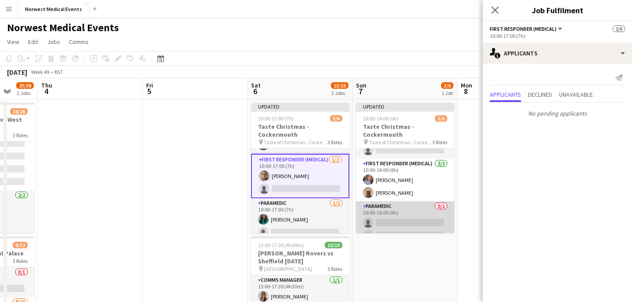
click at [416, 203] on app-card-role "Paramedic 0/2 10:00-16:00 (6h) single-neutral-actions single-neutral-actions" at bounding box center [405, 222] width 98 height 43
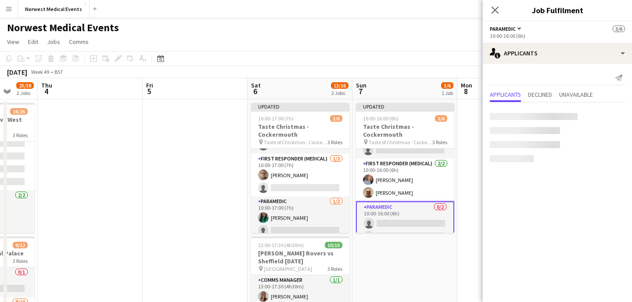
scroll to position [36, 0]
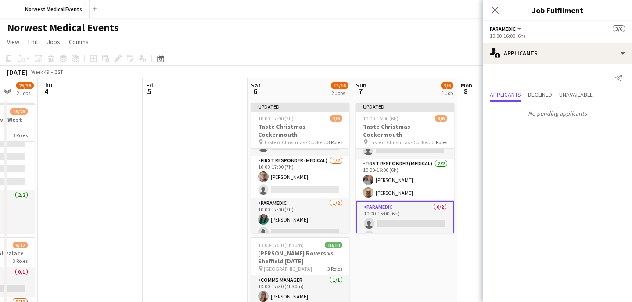
click at [503, 7] on div "Close pop-in" at bounding box center [495, 10] width 25 height 20
click at [499, 7] on app-icon "Close pop-in" at bounding box center [495, 10] width 13 height 13
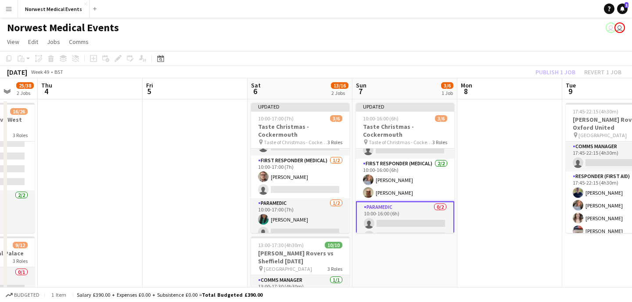
click at [546, 72] on div "Publish 1 job Revert 1 job" at bounding box center [578, 71] width 107 height 11
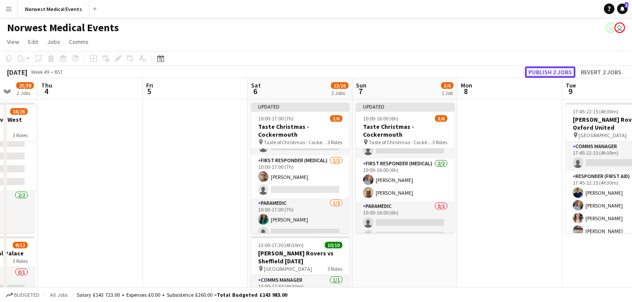
click at [546, 72] on button "Publish 2 jobs" at bounding box center [550, 71] width 50 height 11
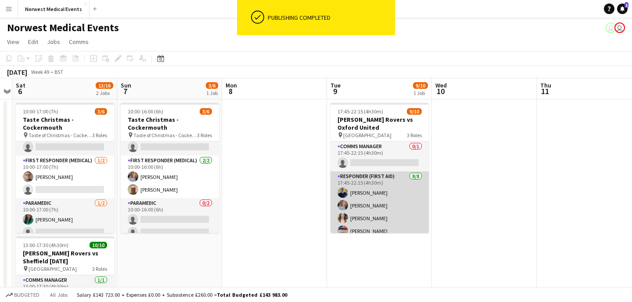
scroll to position [0, 0]
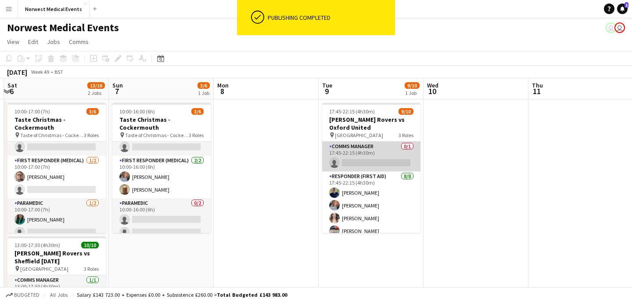
click at [387, 152] on app-card-role "Comms Manager 0/1 17:45-22:15 (4h30m) single-neutral-actions" at bounding box center [371, 156] width 98 height 30
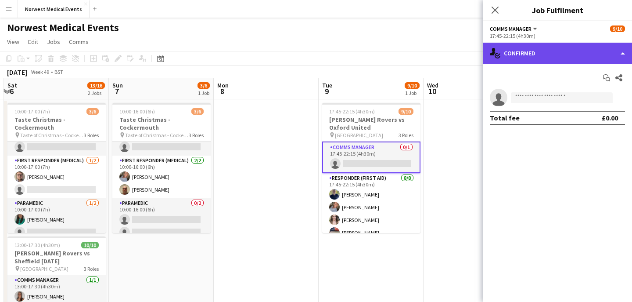
click at [559, 56] on div "single-neutral-actions-check-2 Confirmed" at bounding box center [557, 53] width 149 height 21
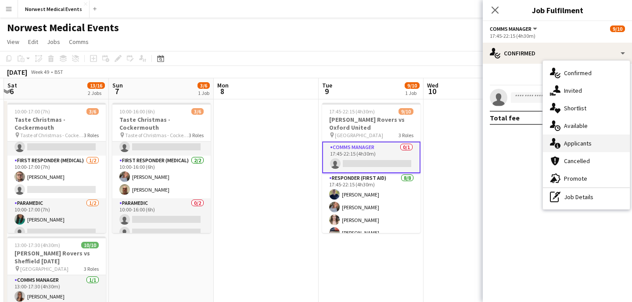
click at [587, 144] on span "Applicants" at bounding box center [578, 143] width 28 height 8
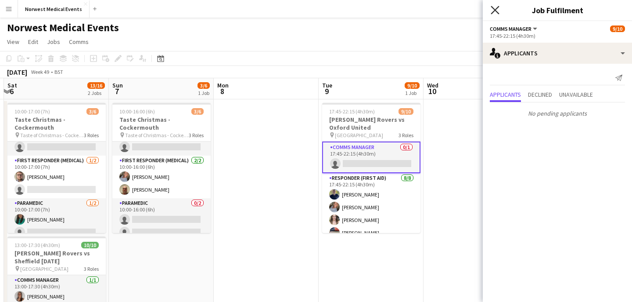
click at [495, 11] on icon at bounding box center [495, 10] width 8 height 8
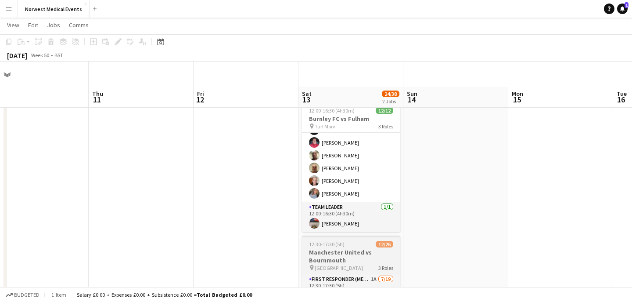
scroll to position [119, 0]
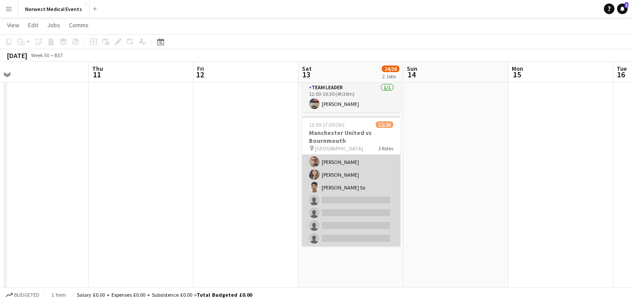
click at [362, 192] on app-card-role "First Responder (Medical) 1A [DATE] 12:30-17:30 (5h) [PERSON_NAME] [PERSON_NAME…" at bounding box center [351, 219] width 98 height 259
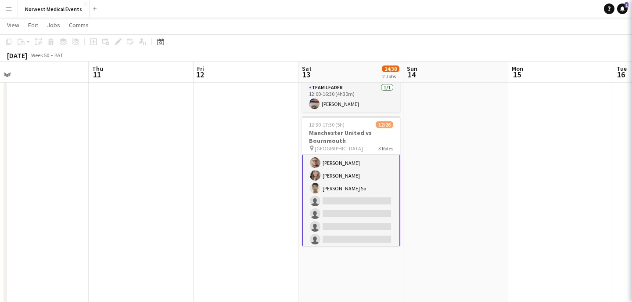
scroll to position [66, 0]
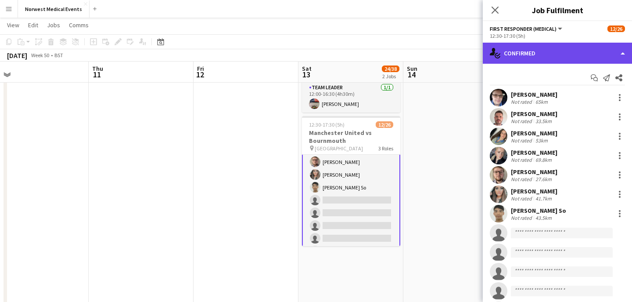
click at [537, 48] on div "single-neutral-actions-check-2 Confirmed" at bounding box center [557, 53] width 149 height 21
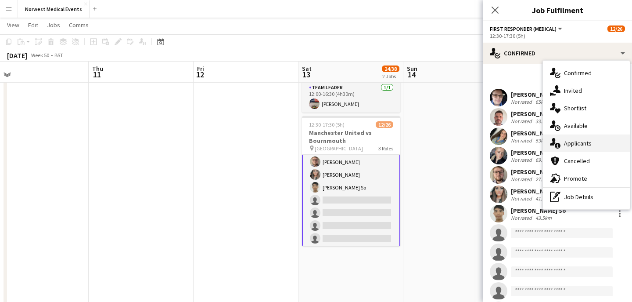
click at [571, 142] on span "Applicants" at bounding box center [578, 143] width 28 height 8
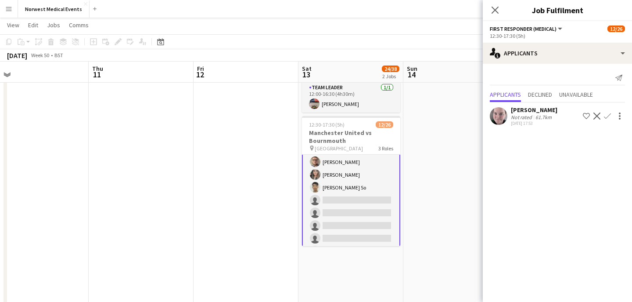
click at [607, 115] on app-icon "Confirm" at bounding box center [607, 115] width 7 height 7
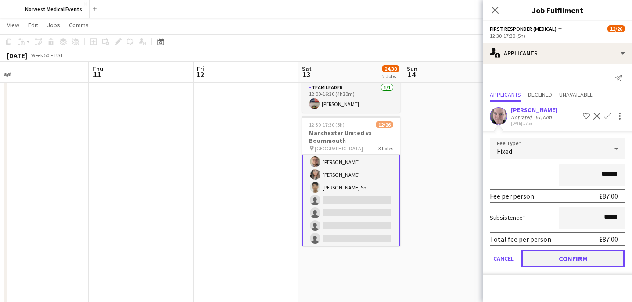
click at [575, 258] on button "Confirm" at bounding box center [573, 258] width 104 height 18
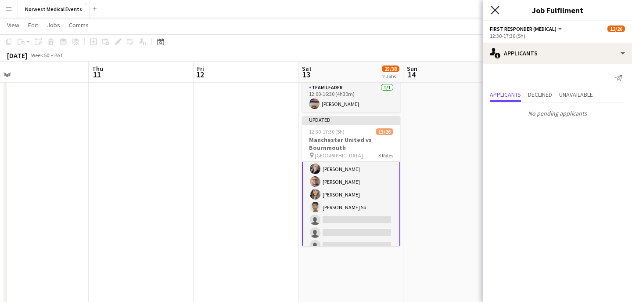
click at [495, 11] on icon at bounding box center [495, 10] width 8 height 8
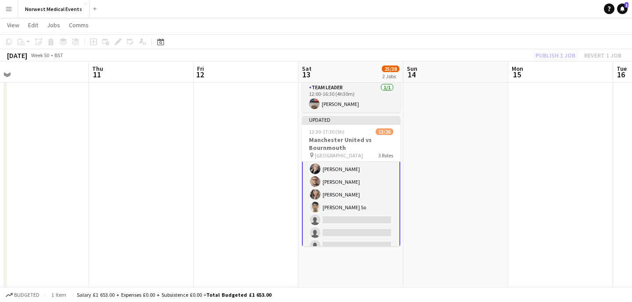
click at [546, 55] on div "Publish 1 job Revert 1 job" at bounding box center [578, 55] width 107 height 11
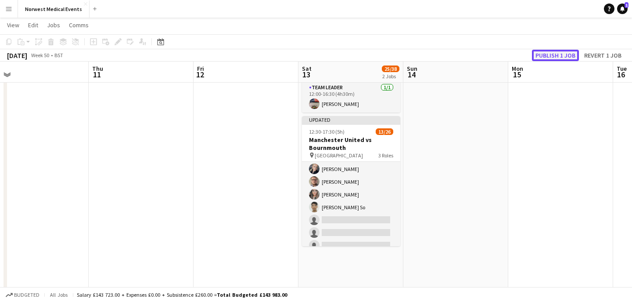
click at [546, 55] on button "Publish 1 job" at bounding box center [555, 55] width 47 height 11
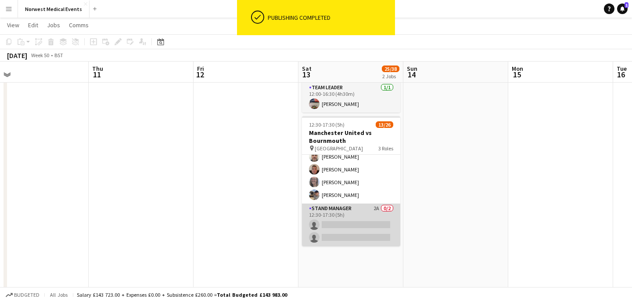
click at [356, 224] on app-card-role "Stand Manager 2A 0/2 12:30-17:30 (5h) single-neutral-actions single-neutral-act…" at bounding box center [351, 224] width 98 height 43
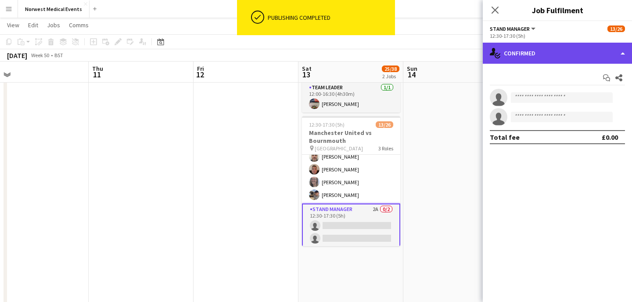
click at [531, 60] on div "single-neutral-actions-check-2 Confirmed" at bounding box center [557, 53] width 149 height 21
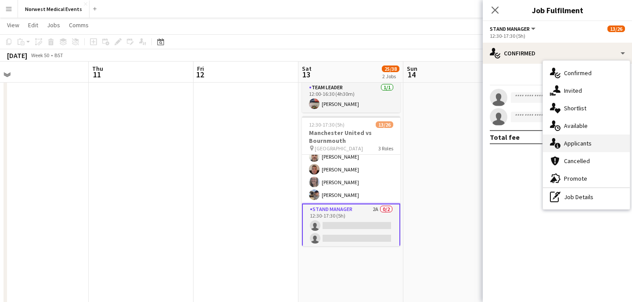
click at [565, 140] on span "Applicants" at bounding box center [578, 143] width 28 height 8
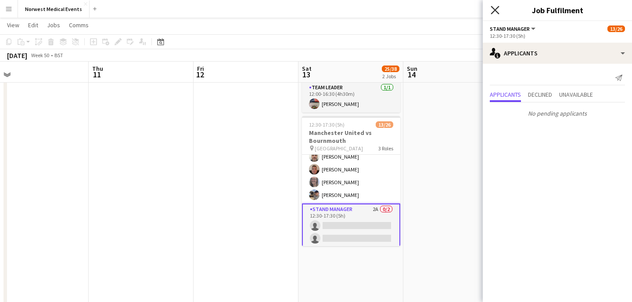
click at [496, 11] on icon at bounding box center [495, 10] width 8 height 8
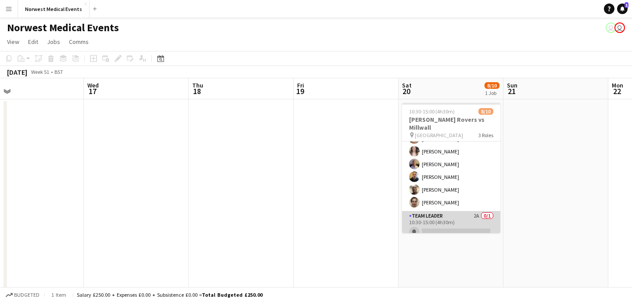
click at [455, 212] on app-card-role "Team Leader 2A 0/1 10:30-15:00 (4h30m) single-neutral-actions" at bounding box center [451, 226] width 98 height 30
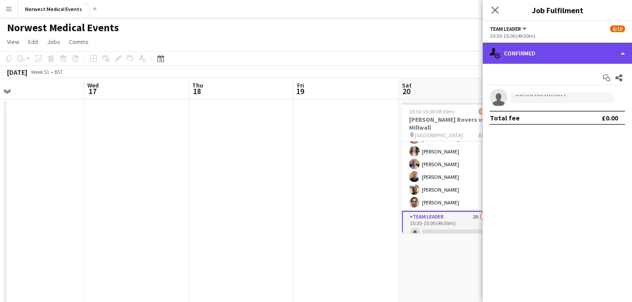
click at [543, 61] on div "single-neutral-actions-check-2 Confirmed" at bounding box center [557, 53] width 149 height 21
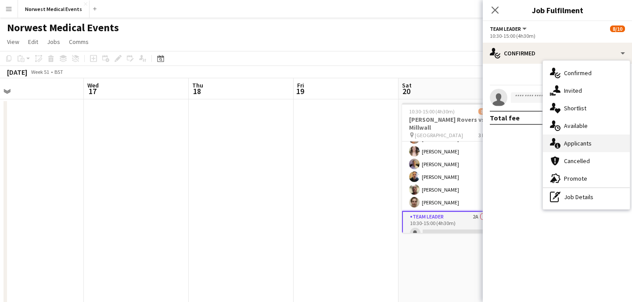
click at [576, 143] on span "Applicants" at bounding box center [578, 143] width 28 height 8
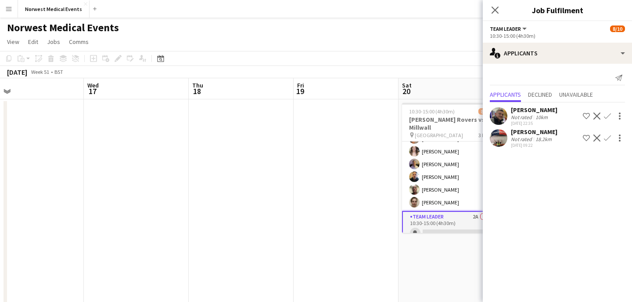
click at [609, 115] on app-icon "Confirm" at bounding box center [607, 115] width 7 height 7
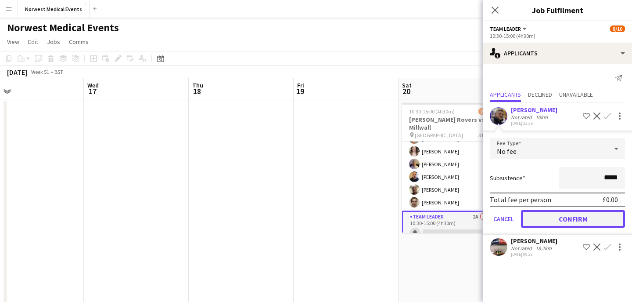
click at [590, 220] on button "Confirm" at bounding box center [573, 219] width 104 height 18
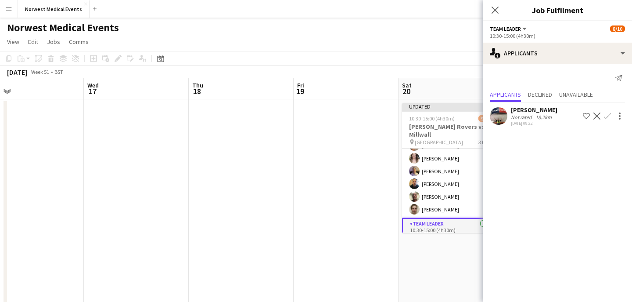
click at [496, 8] on icon "Close pop-in" at bounding box center [495, 10] width 7 height 7
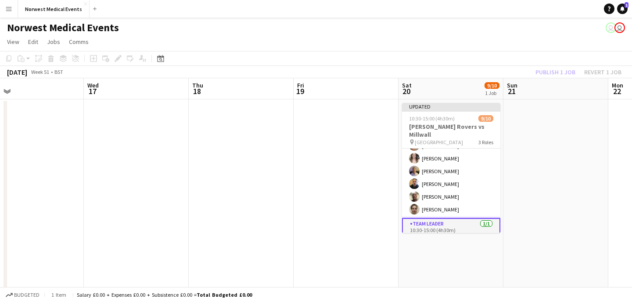
click at [560, 72] on div "Publish 1 job Revert 1 job" at bounding box center [578, 71] width 107 height 11
click at [560, 72] on button "Publish 1 job" at bounding box center [555, 71] width 47 height 11
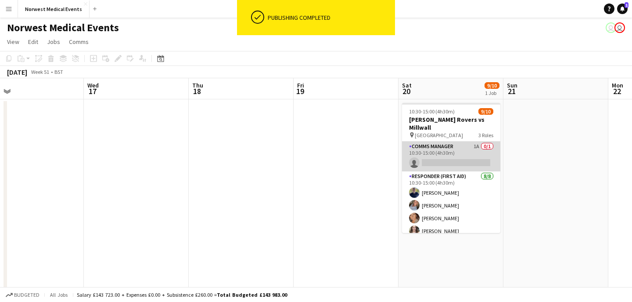
click at [458, 144] on app-card-role "Comms Manager 1A 0/1 10:30-15:00 (4h30m) single-neutral-actions" at bounding box center [451, 156] width 98 height 30
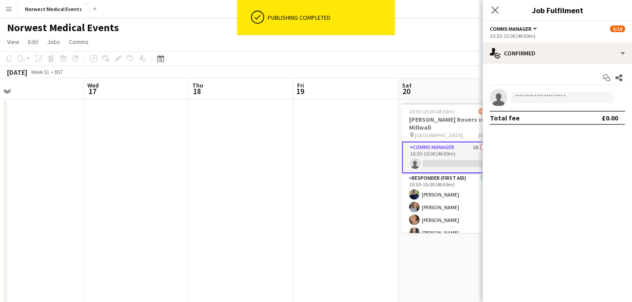
click at [556, 41] on app-options-switcher "Comms Manager All roles Comms Manager [DATE] 10:30-15:00 (4h30m)" at bounding box center [557, 32] width 149 height 22
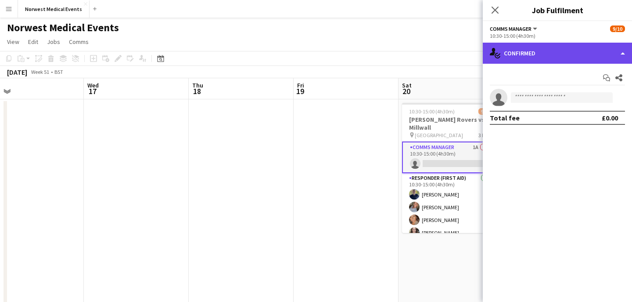
click at [558, 54] on div "single-neutral-actions-check-2 Confirmed" at bounding box center [557, 53] width 149 height 21
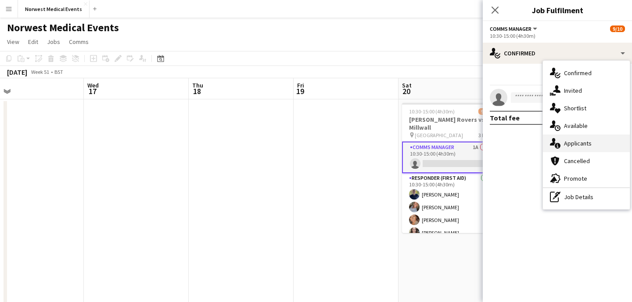
click at [583, 139] on span "Applicants" at bounding box center [578, 143] width 28 height 8
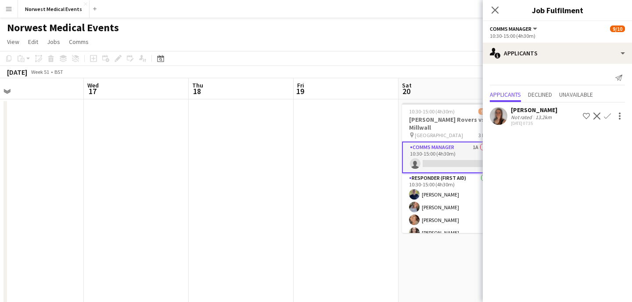
click at [607, 113] on app-icon "Confirm" at bounding box center [607, 115] width 7 height 7
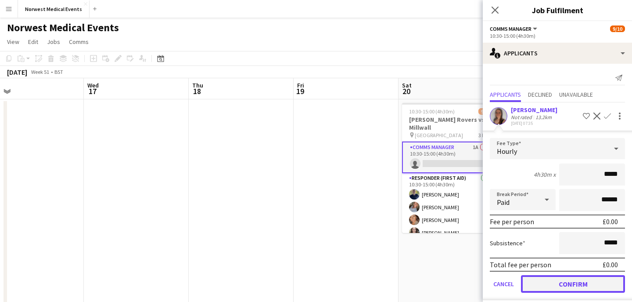
click at [576, 284] on button "Confirm" at bounding box center [573, 284] width 104 height 18
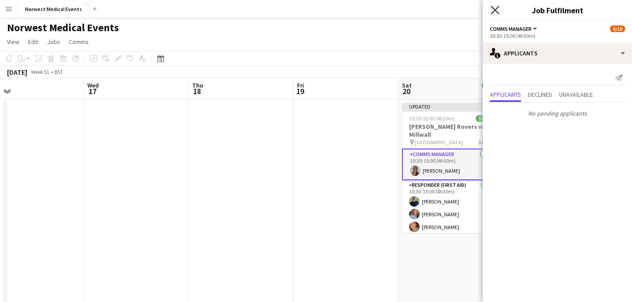
click at [495, 11] on icon "Close pop-in" at bounding box center [495, 10] width 8 height 8
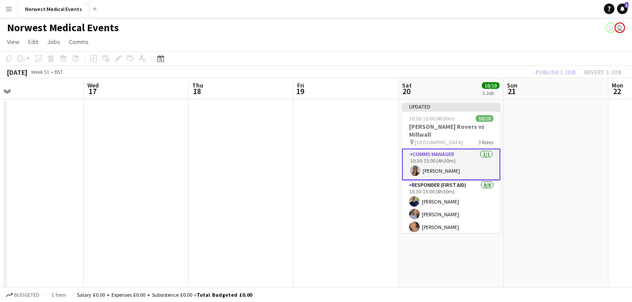
click at [544, 72] on div "Publish 1 job Revert 1 job" at bounding box center [578, 71] width 107 height 11
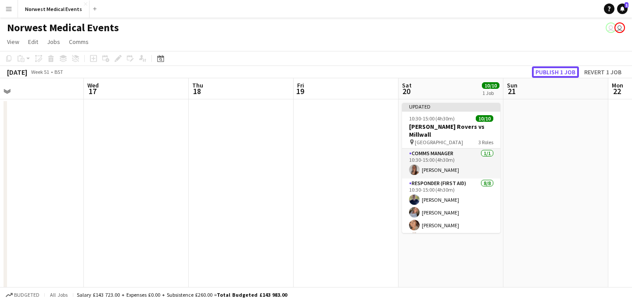
click at [544, 72] on button "Publish 1 job" at bounding box center [555, 71] width 47 height 11
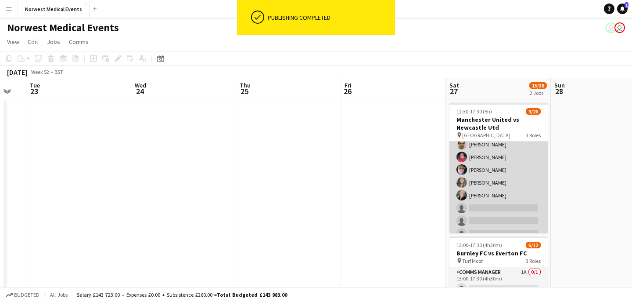
click at [494, 191] on app-card-role "First Responder (Medical) [DATE] 12:30-17:30 (5h) [PERSON_NAME] [PERSON_NAME] […" at bounding box center [499, 252] width 98 height 259
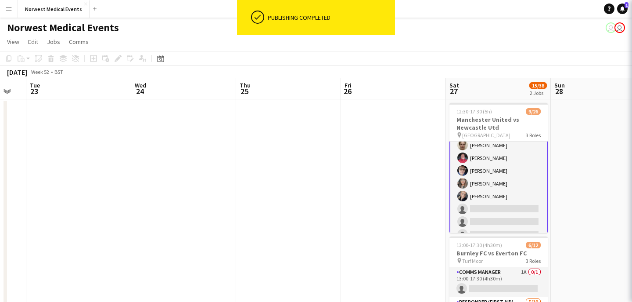
scroll to position [19, 0]
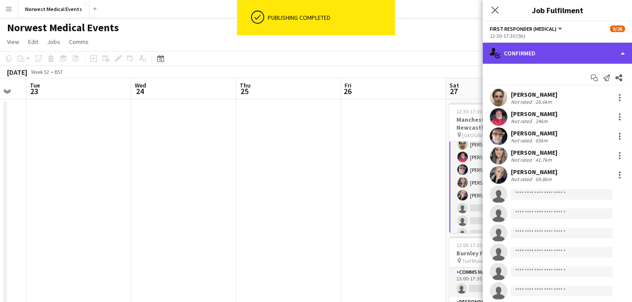
click at [550, 60] on div "single-neutral-actions-check-2 Confirmed" at bounding box center [557, 53] width 149 height 21
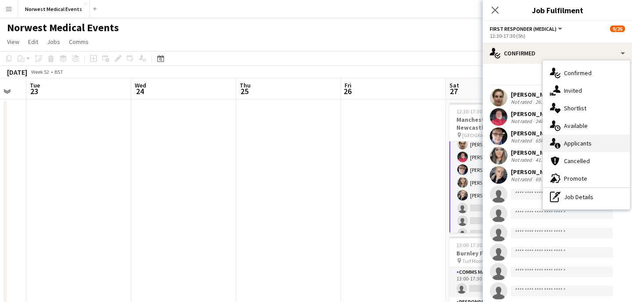
click at [587, 142] on span "Applicants" at bounding box center [578, 143] width 28 height 8
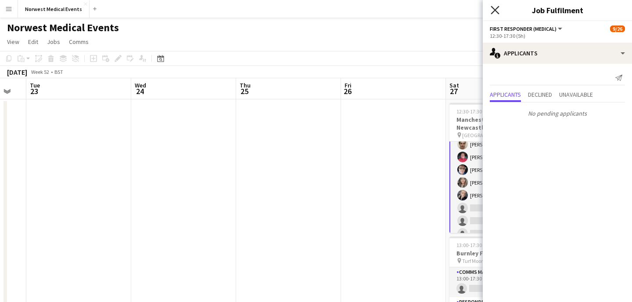
click at [493, 10] on icon "Close pop-in" at bounding box center [495, 10] width 8 height 8
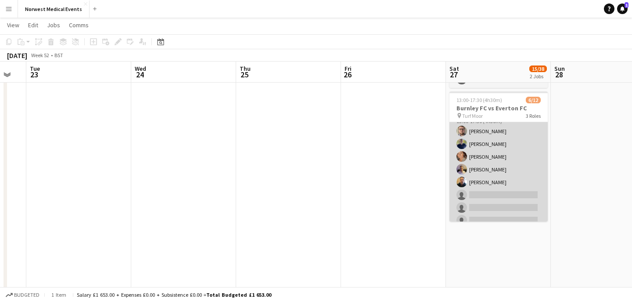
scroll to position [89, 0]
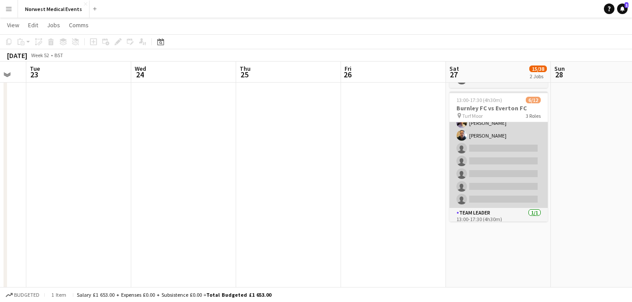
click at [501, 182] on app-card-role "Responder (First Aid) [DATE] 13:00-17:30 (4h30m) [PERSON_NAME] [PERSON_NAME] [P…" at bounding box center [499, 135] width 98 height 144
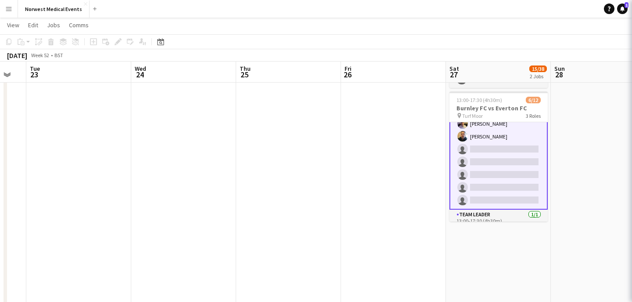
scroll to position [291, 0]
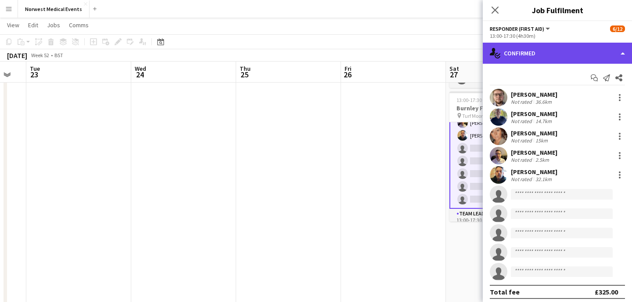
click at [579, 58] on div "single-neutral-actions-check-2 Confirmed" at bounding box center [557, 53] width 149 height 21
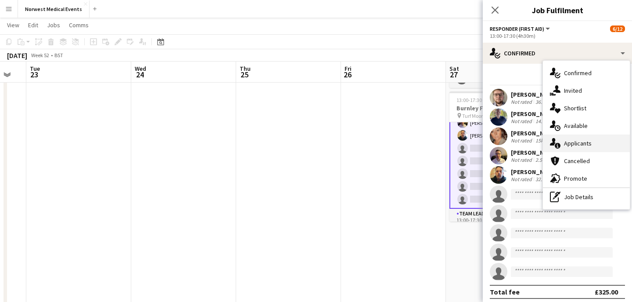
click at [587, 143] on span "Applicants" at bounding box center [578, 143] width 28 height 8
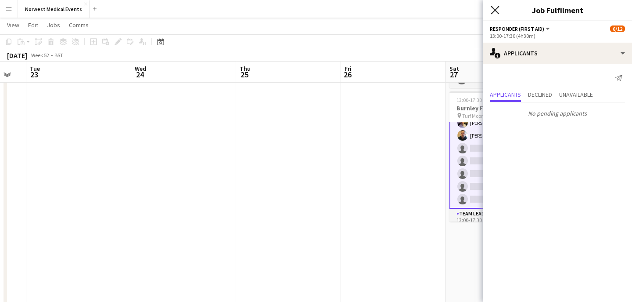
click at [497, 12] on icon at bounding box center [495, 10] width 8 height 8
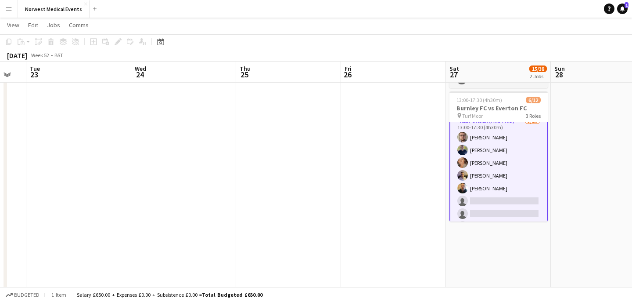
scroll to position [0, 0]
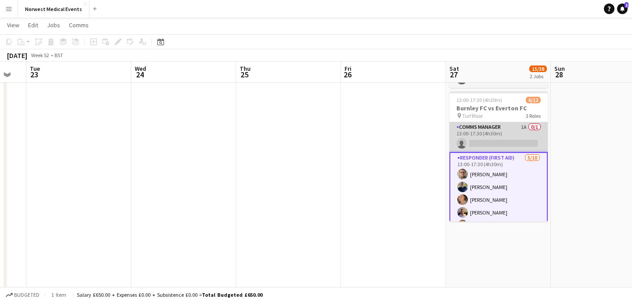
click at [507, 134] on app-card-role "Comms Manager 1A 0/1 13:00-17:30 (4h30m) single-neutral-actions" at bounding box center [499, 137] width 98 height 30
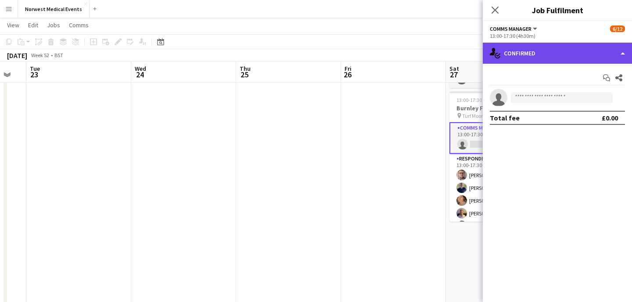
click at [558, 58] on div "single-neutral-actions-check-2 Confirmed" at bounding box center [557, 53] width 149 height 21
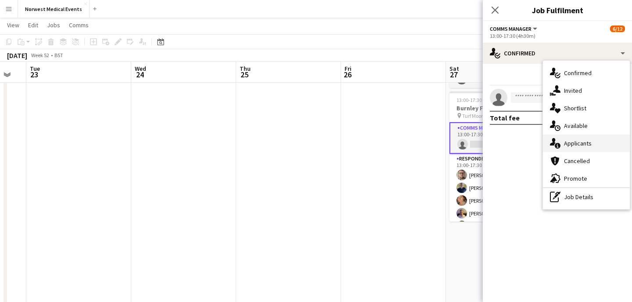
click at [575, 146] on span "Applicants" at bounding box center [578, 143] width 28 height 8
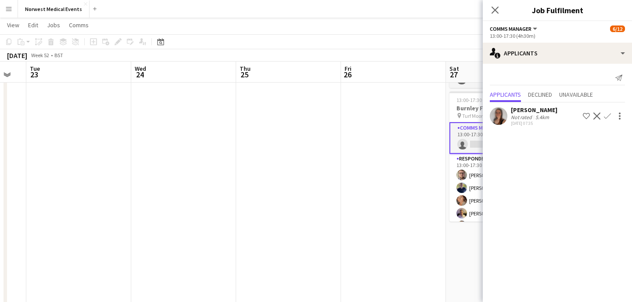
click at [608, 116] on app-icon "Confirm" at bounding box center [607, 115] width 7 height 7
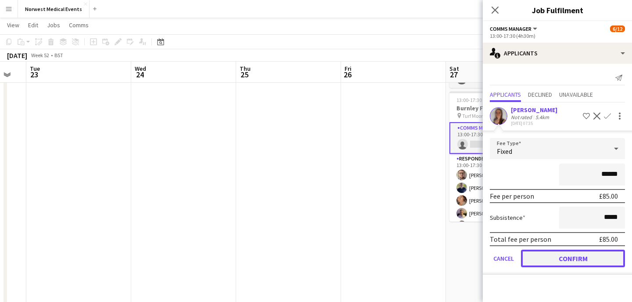
click at [577, 255] on button "Confirm" at bounding box center [573, 258] width 104 height 18
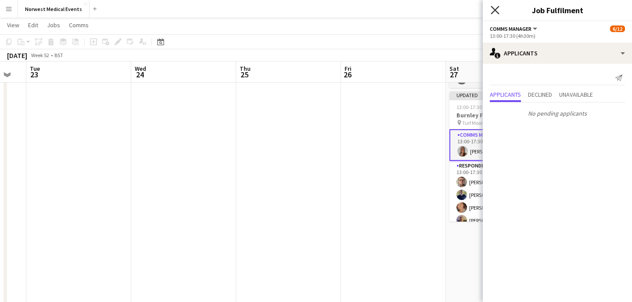
click at [495, 11] on icon "Close pop-in" at bounding box center [495, 10] width 8 height 8
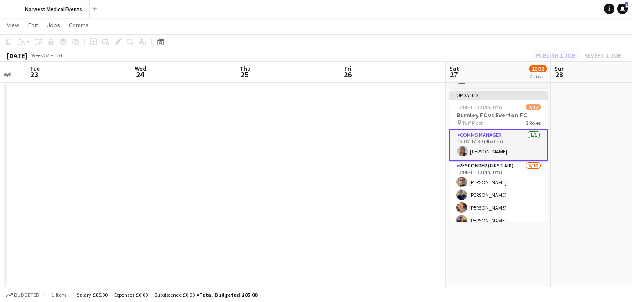
click at [543, 51] on div "Publish 1 job Revert 1 job" at bounding box center [578, 55] width 107 height 11
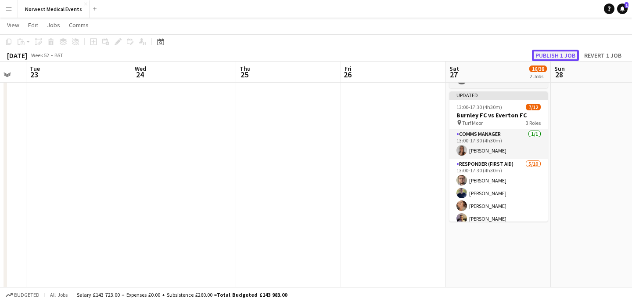
click at [543, 51] on button "Publish 1 job" at bounding box center [555, 55] width 47 height 11
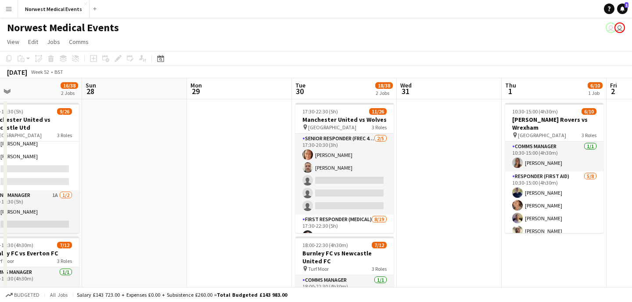
scroll to position [0, 250]
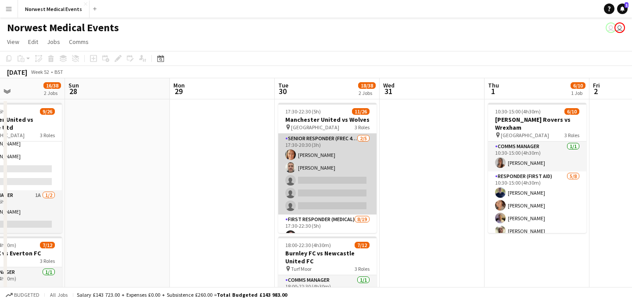
click at [342, 180] on app-card-role "Senior Responder (FREC 4 or Above) [DATE] 17:30-20:30 (3h) [PERSON_NAME] [PERSO…" at bounding box center [327, 173] width 98 height 81
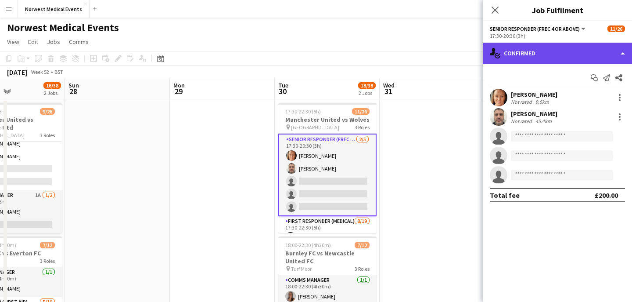
click at [574, 54] on div "single-neutral-actions-check-2 Confirmed" at bounding box center [557, 53] width 149 height 21
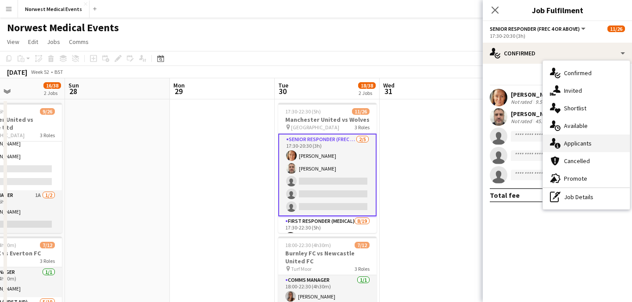
click at [586, 142] on span "Applicants" at bounding box center [578, 143] width 28 height 8
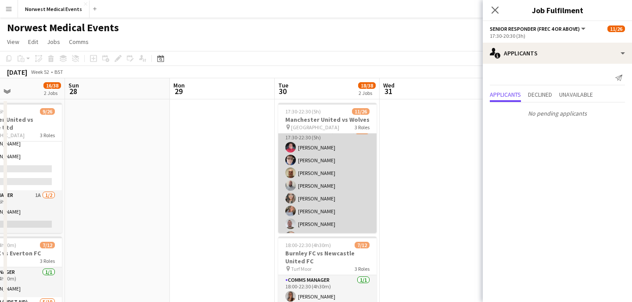
click at [329, 187] on app-card-role "First Responder (Medical) [DATE] 17:30-22:30 (5h) [PERSON_NAME] [PERSON_NAME] […" at bounding box center [327, 255] width 98 height 259
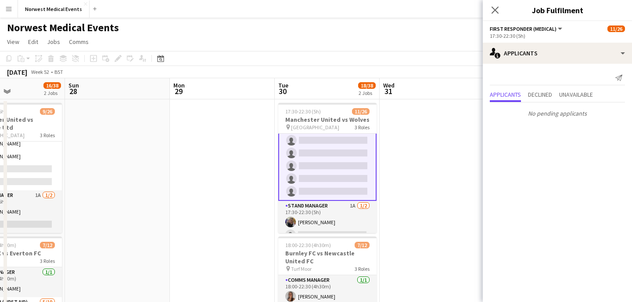
click at [335, 176] on app-card-role "First Responder (Medical) [DATE] 17:30-22:30 (5h) [PERSON_NAME] [PERSON_NAME] […" at bounding box center [327, 70] width 98 height 261
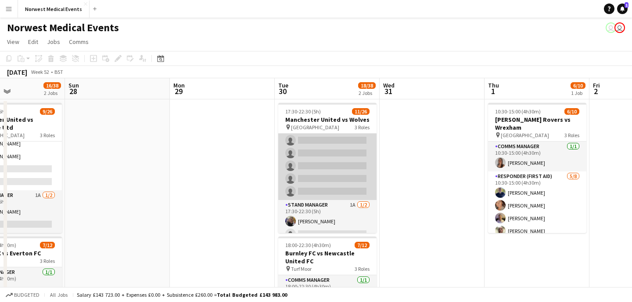
click at [335, 173] on app-card-role "First Responder (Medical) [DATE] 17:30-22:30 (5h) [PERSON_NAME] [PERSON_NAME] […" at bounding box center [327, 70] width 98 height 259
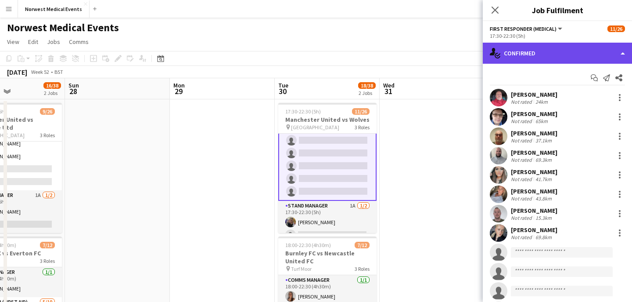
click at [545, 50] on div "single-neutral-actions-check-2 Confirmed" at bounding box center [557, 53] width 149 height 21
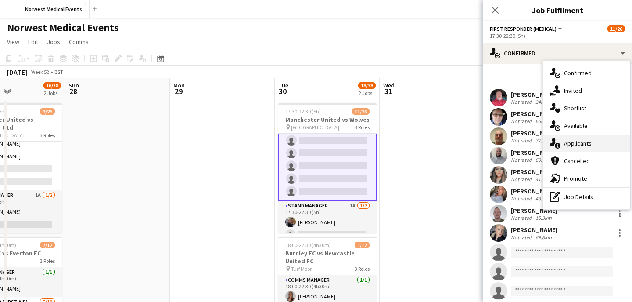
click at [578, 140] on span "Applicants" at bounding box center [578, 143] width 28 height 8
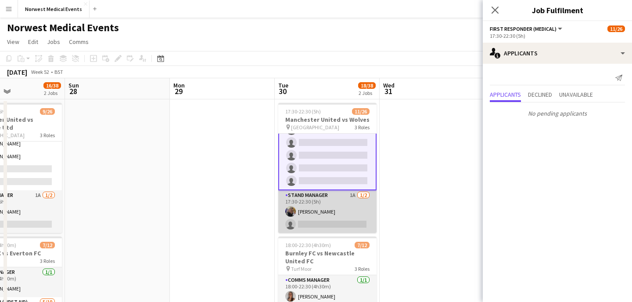
click at [321, 214] on app-card-role "Stand Manager 1A [DATE] 17:30-22:30 (5h) [PERSON_NAME] single-neutral-actions" at bounding box center [327, 211] width 98 height 43
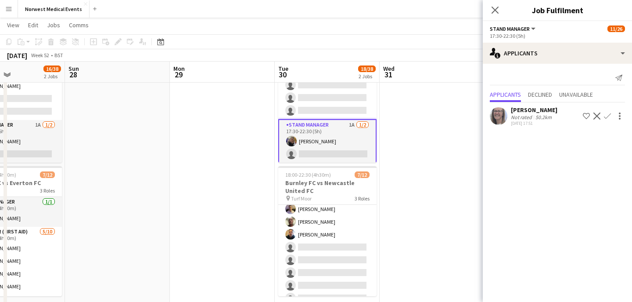
scroll to position [80, 0]
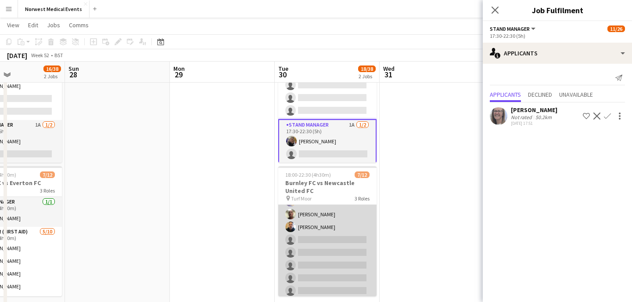
click at [342, 235] on app-card-role "Responder (First Aid) [DATE] 18:00-22:30 (4h30m) [PERSON_NAME] [PERSON_NAME] [P…" at bounding box center [327, 227] width 98 height 144
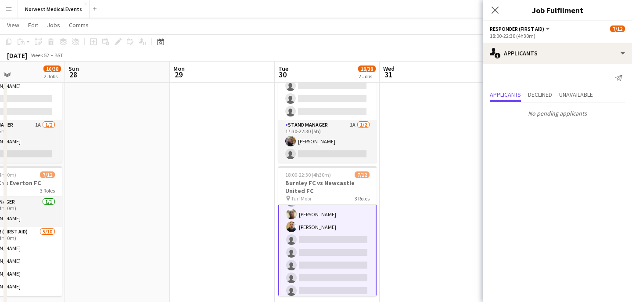
scroll to position [115, 0]
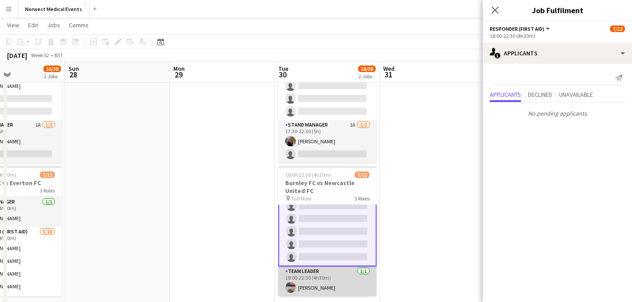
click at [336, 279] on app-card-role "Team Leader [DATE] 18:00-22:30 (4h30m) [PERSON_NAME]" at bounding box center [327, 281] width 98 height 30
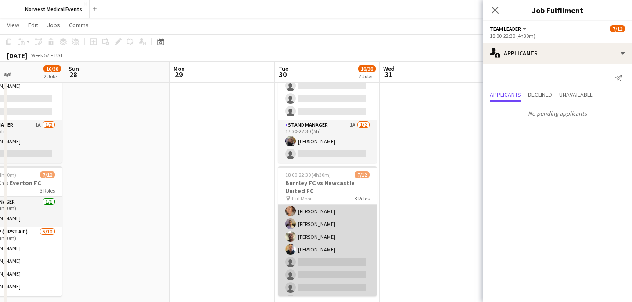
scroll to position [0, 0]
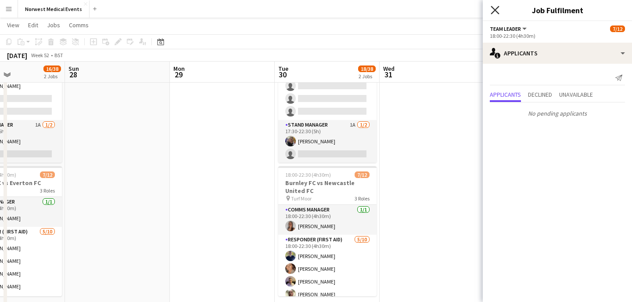
click at [494, 12] on icon "Close pop-in" at bounding box center [495, 10] width 8 height 8
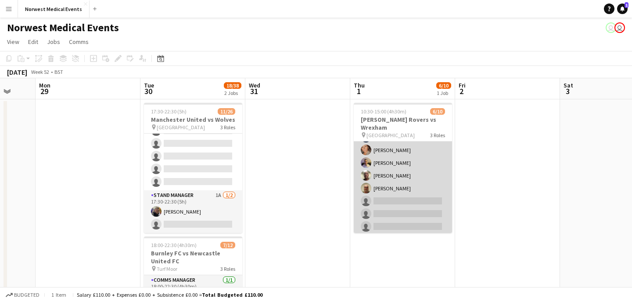
click at [414, 177] on app-card-role "Responder (First Aid) [DATE] 10:30-15:00 (4h30m) [PERSON_NAME] [PERSON_NAME] [P…" at bounding box center [403, 175] width 98 height 119
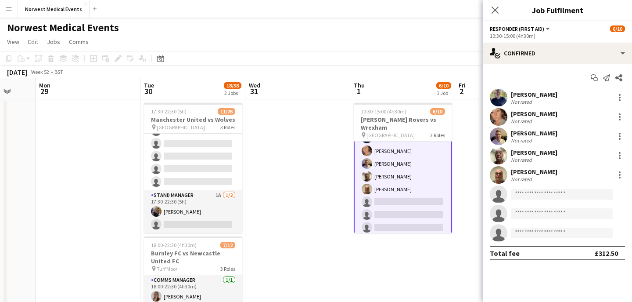
scroll to position [56, 0]
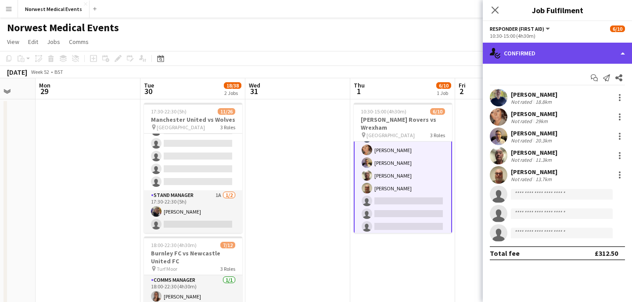
click at [532, 52] on div "single-neutral-actions-check-2 Confirmed" at bounding box center [557, 53] width 149 height 21
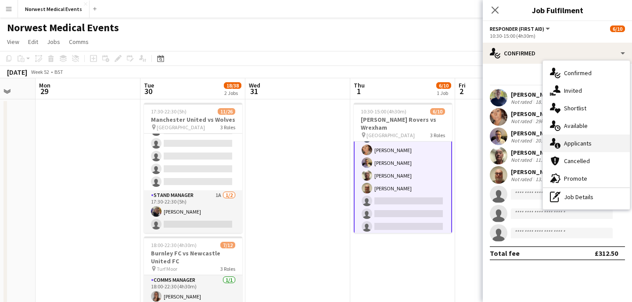
click at [580, 141] on span "Applicants" at bounding box center [578, 143] width 28 height 8
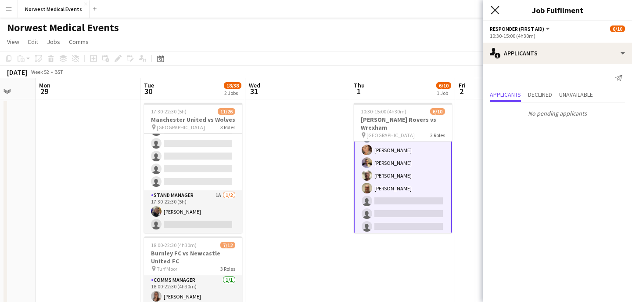
click at [497, 12] on icon at bounding box center [495, 10] width 8 height 8
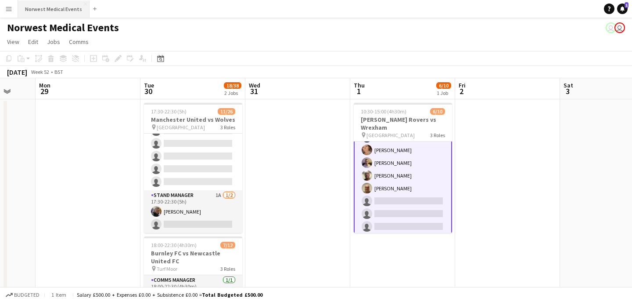
click at [65, 12] on button "Norwest Medical Events Close" at bounding box center [54, 8] width 72 height 17
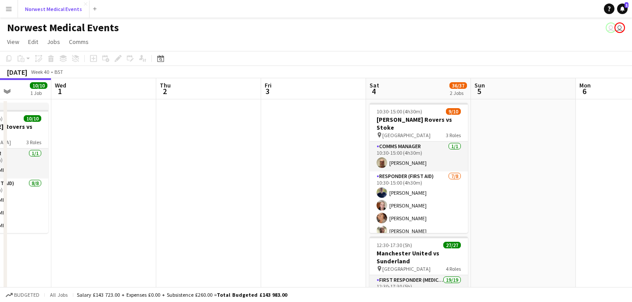
scroll to position [0, 384]
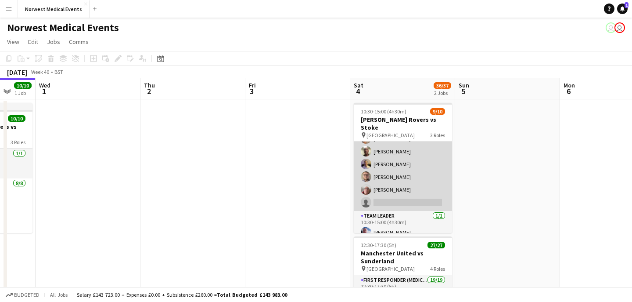
click at [404, 171] on app-card-role "Responder (First Aid) [DATE] 10:30-15:00 (4h30m) [PERSON_NAME] [PERSON_NAME] [P…" at bounding box center [403, 151] width 98 height 119
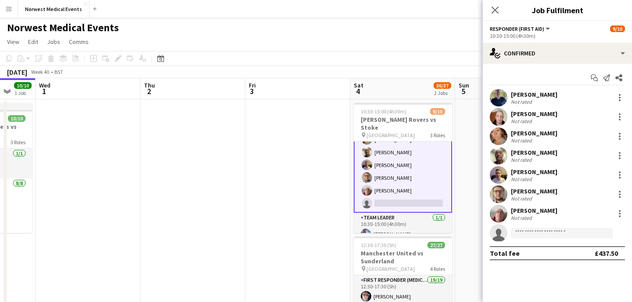
scroll to position [80, 0]
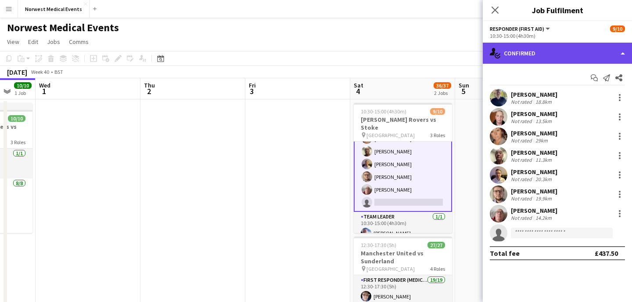
click at [543, 55] on div "single-neutral-actions-check-2 Confirmed" at bounding box center [557, 53] width 149 height 21
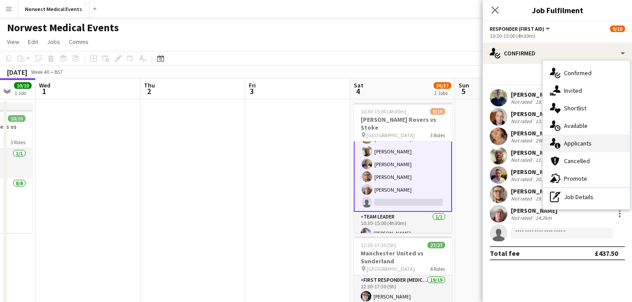
click at [583, 142] on span "Applicants" at bounding box center [578, 143] width 28 height 8
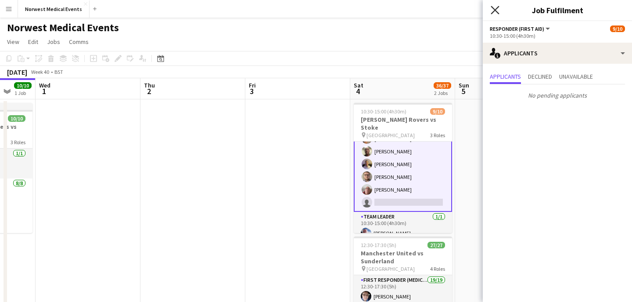
click at [498, 13] on icon at bounding box center [495, 10] width 8 height 8
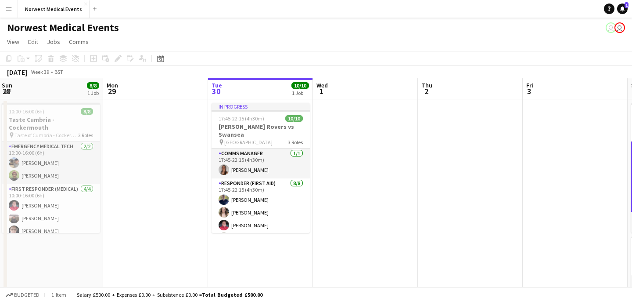
scroll to position [0, 0]
click at [70, 9] on button "Norwest Medical Events Close" at bounding box center [54, 8] width 72 height 17
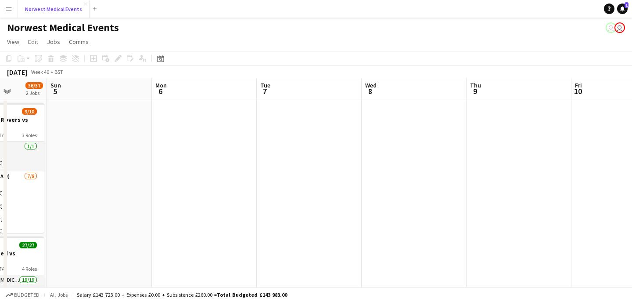
scroll to position [0, 422]
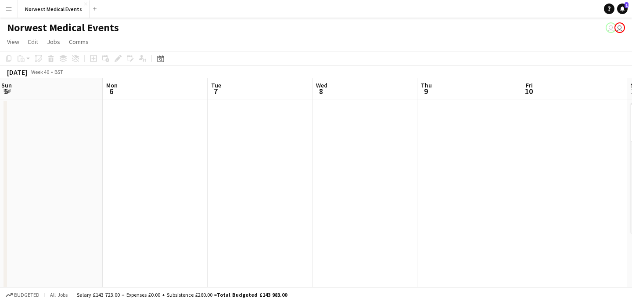
click at [359, 128] on app-date-cell at bounding box center [365, 241] width 105 height 284
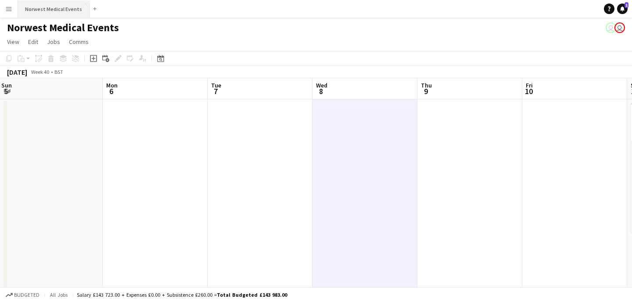
click at [58, 9] on button "Norwest Medical Events Close" at bounding box center [54, 8] width 72 height 17
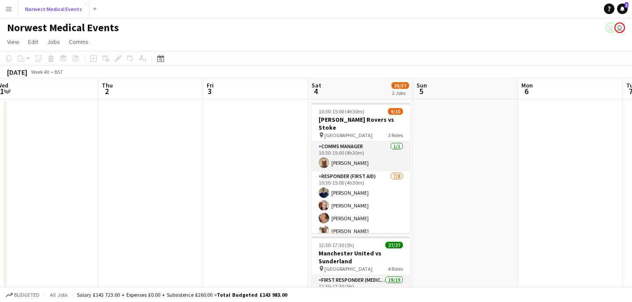
scroll to position [0, 263]
